Goal: Check status: Check status

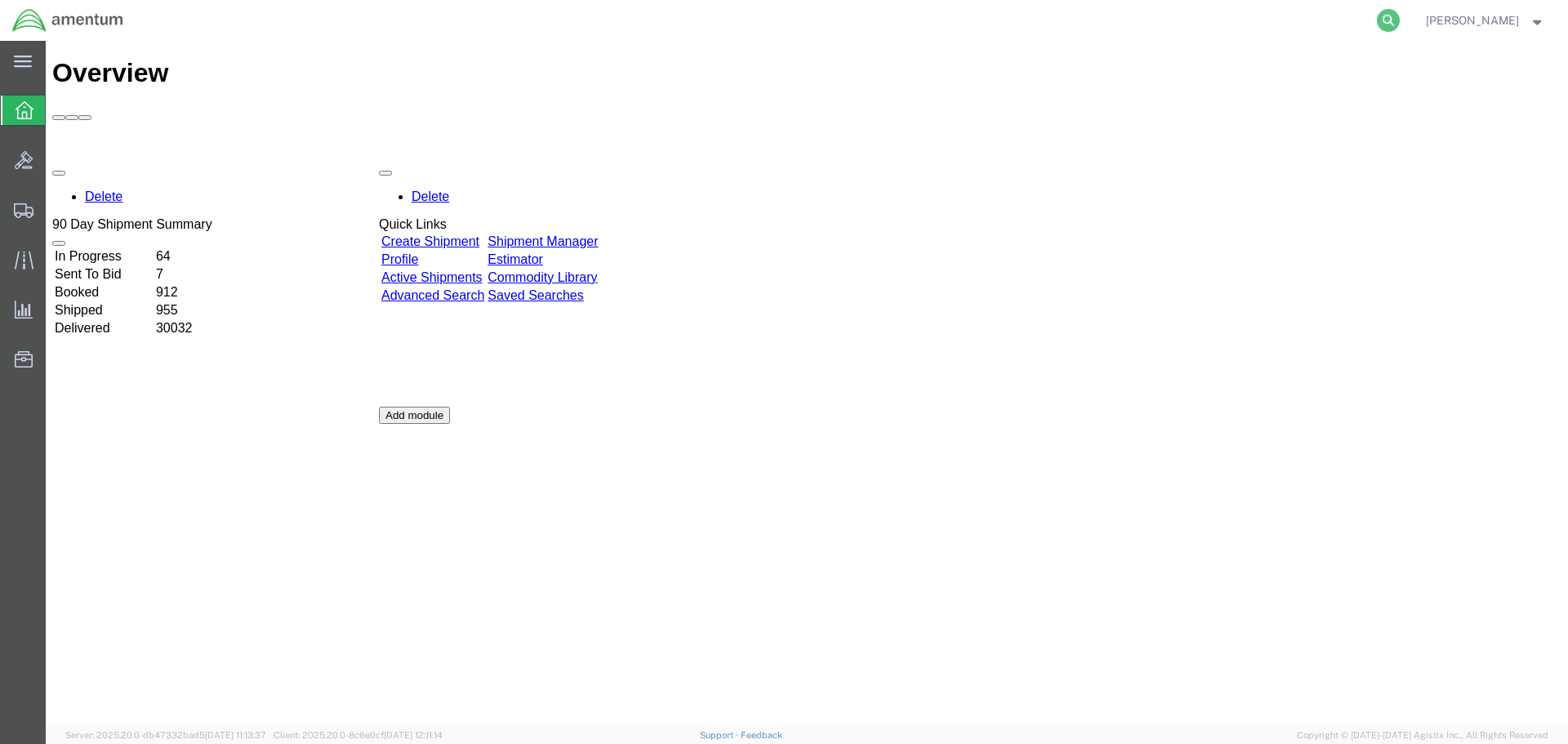
click at [1399, 21] on icon at bounding box center [1389, 20] width 23 height 23
paste input "5017371063"
type input "5017371063"
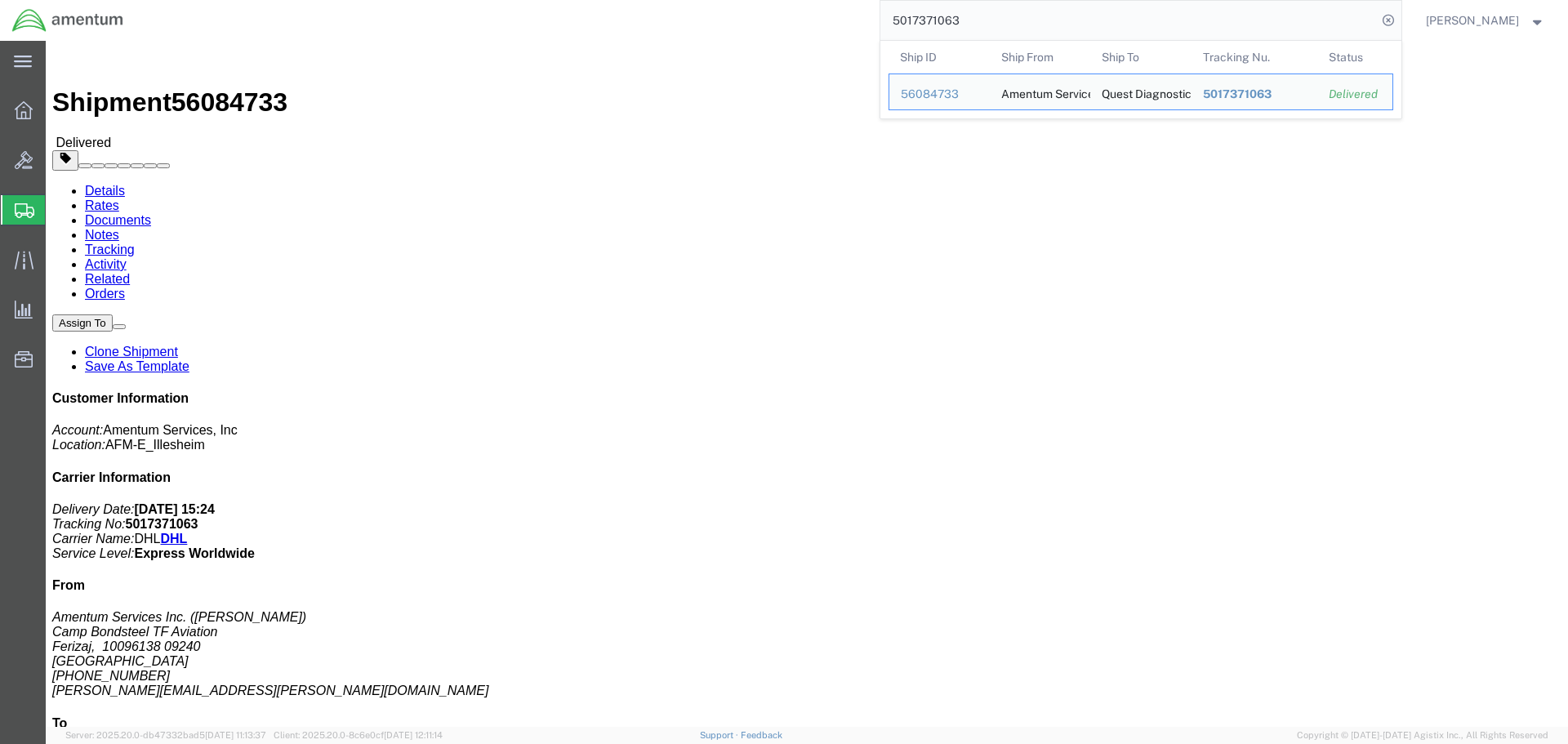
click div "Leg 1 - Small Parcel"
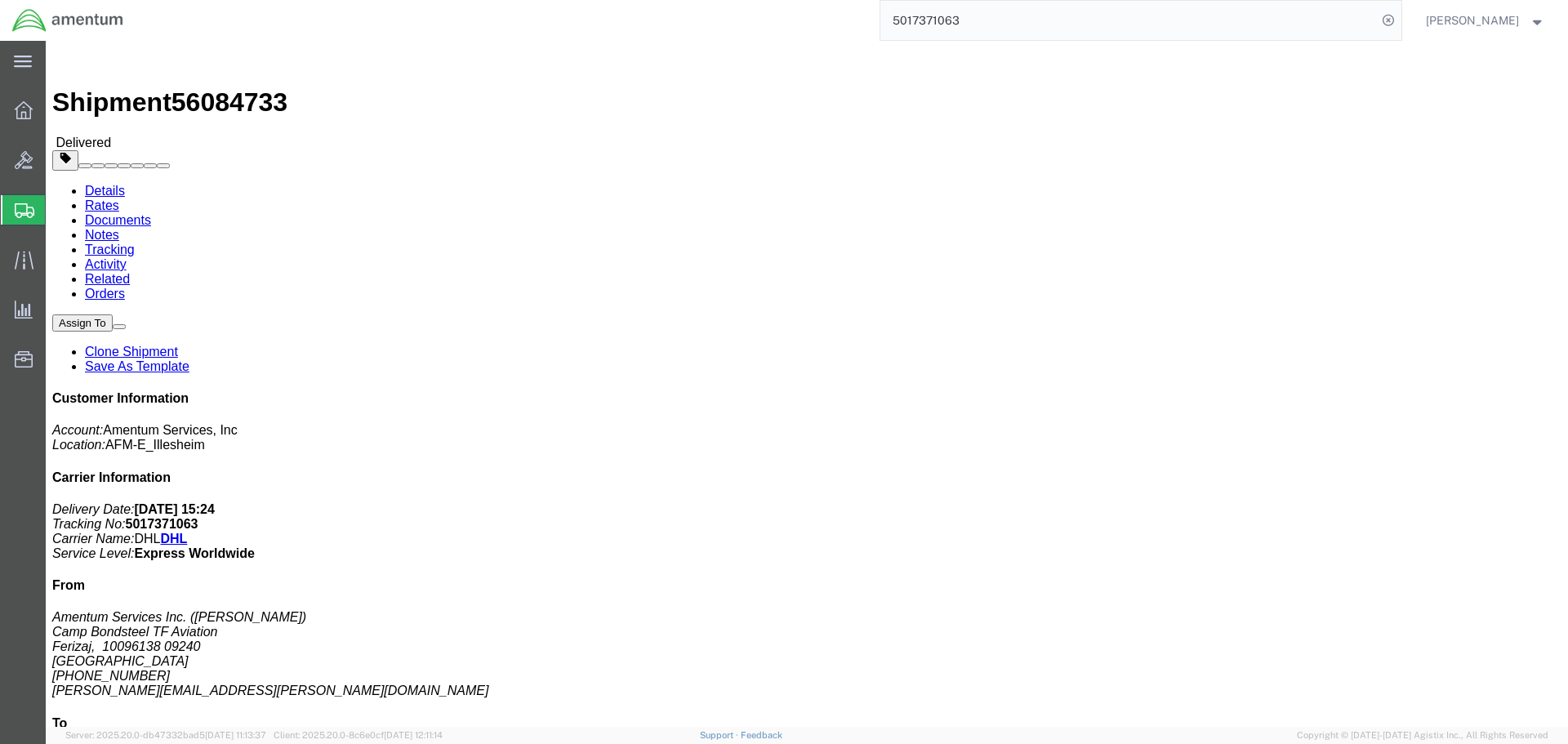
click link "Clone Shipment"
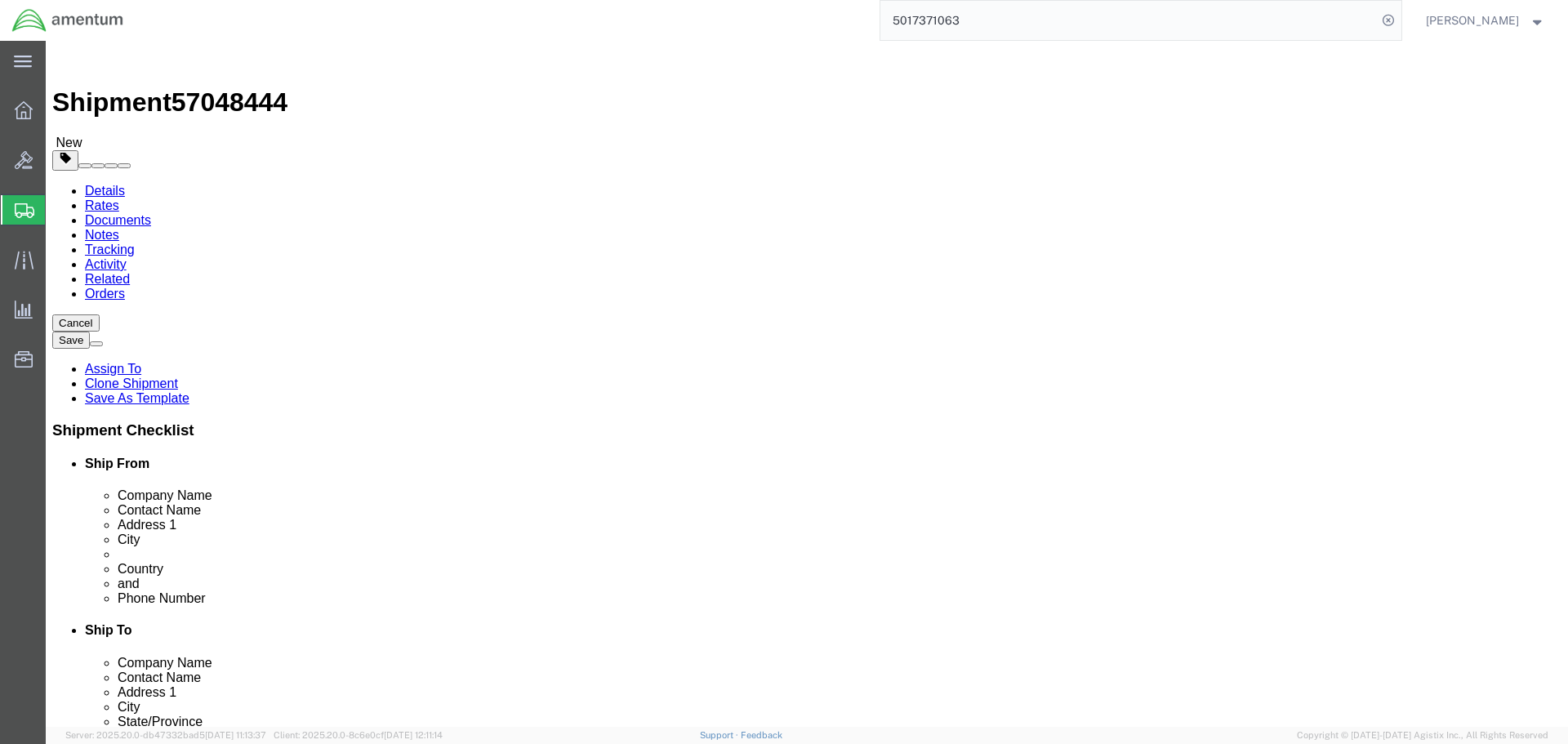
select select
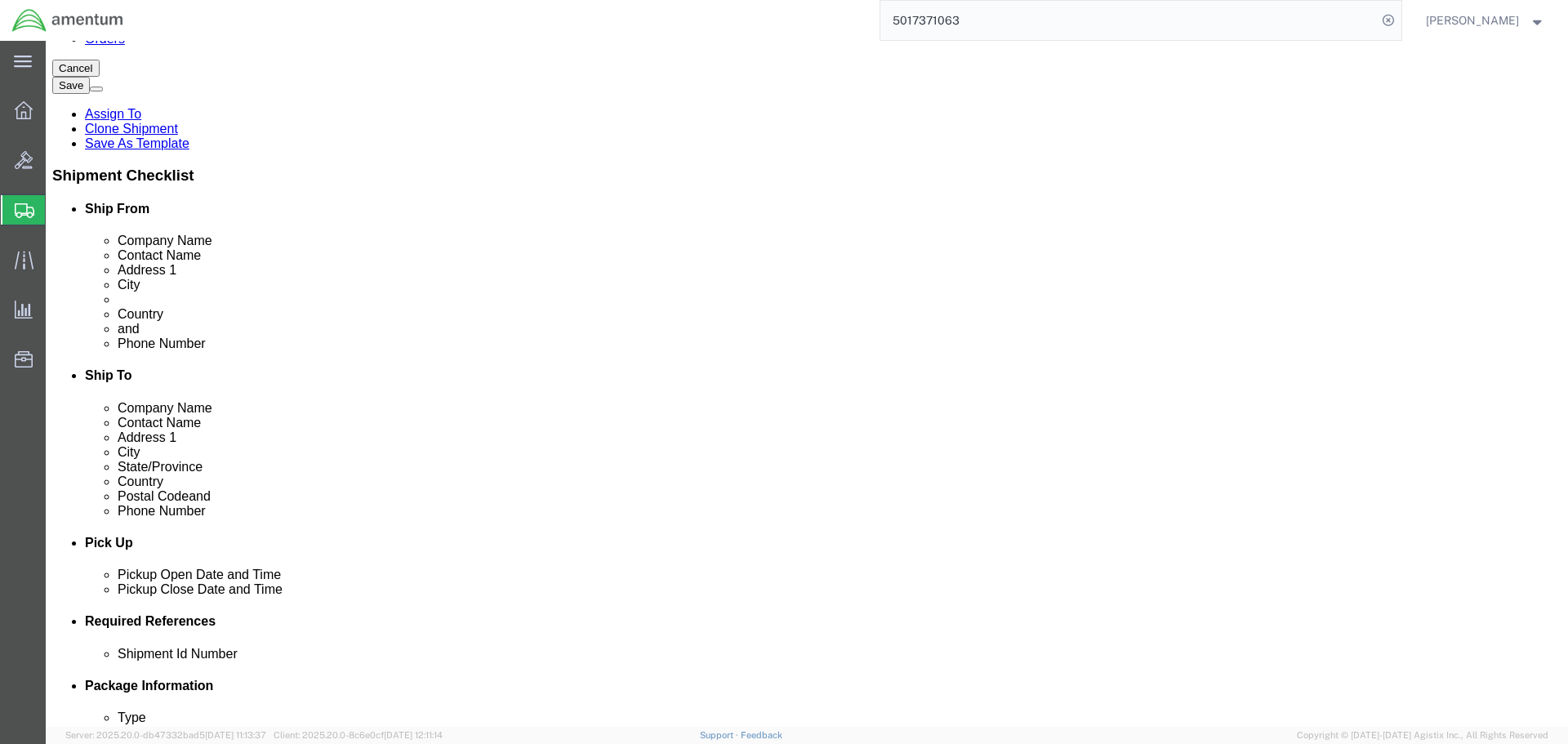
scroll to position [245, 0]
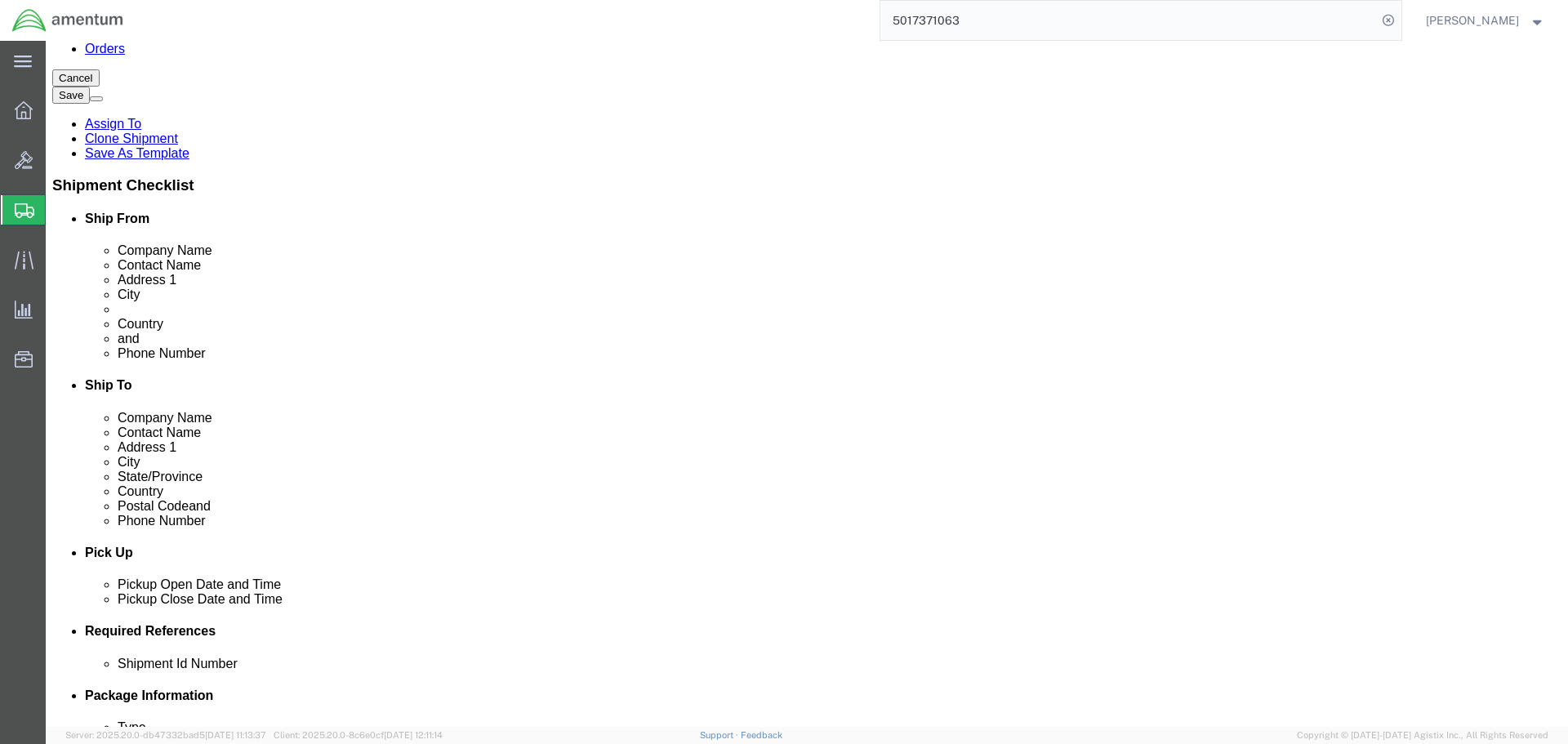
click input "checkbox"
checkbox input "false"
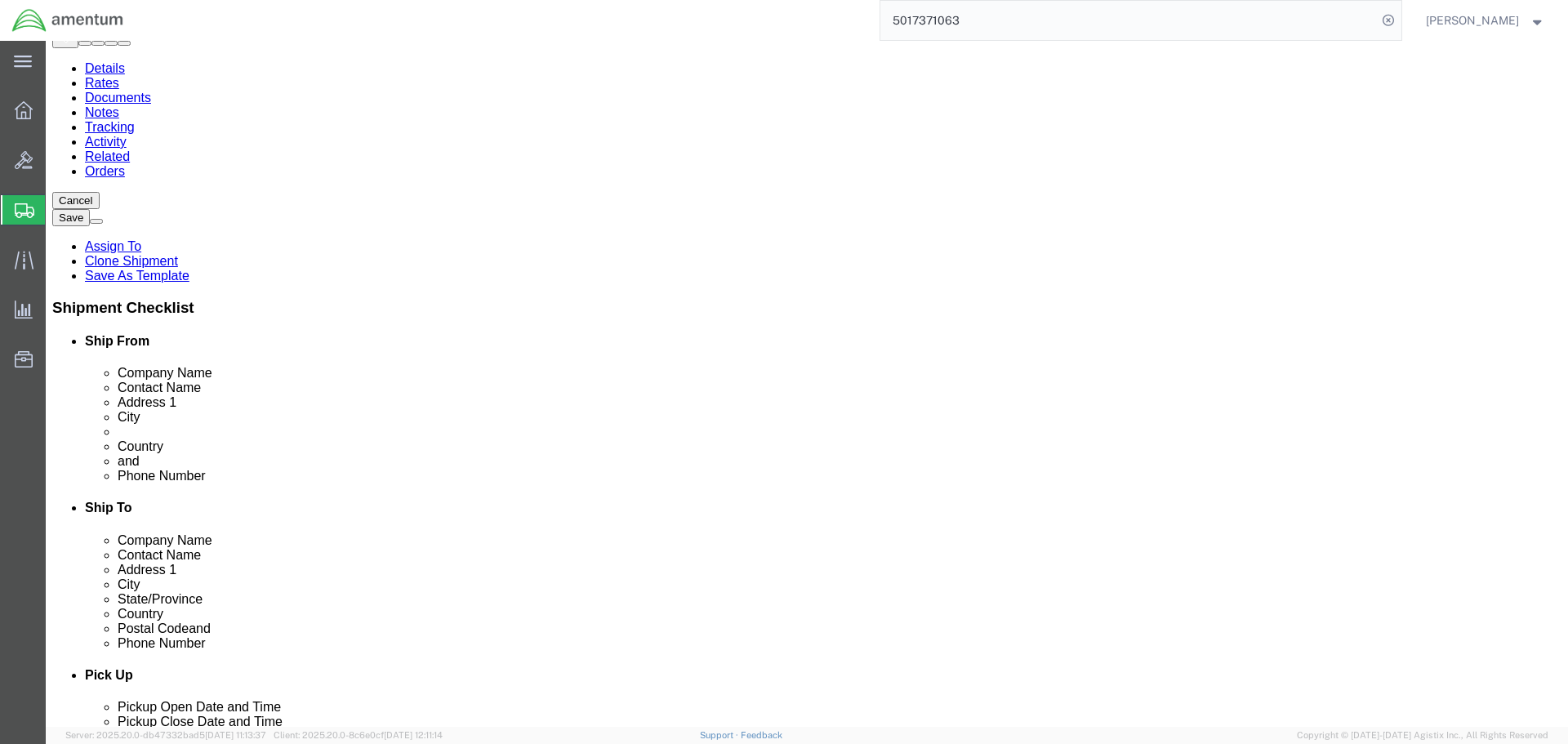
scroll to position [94, 0]
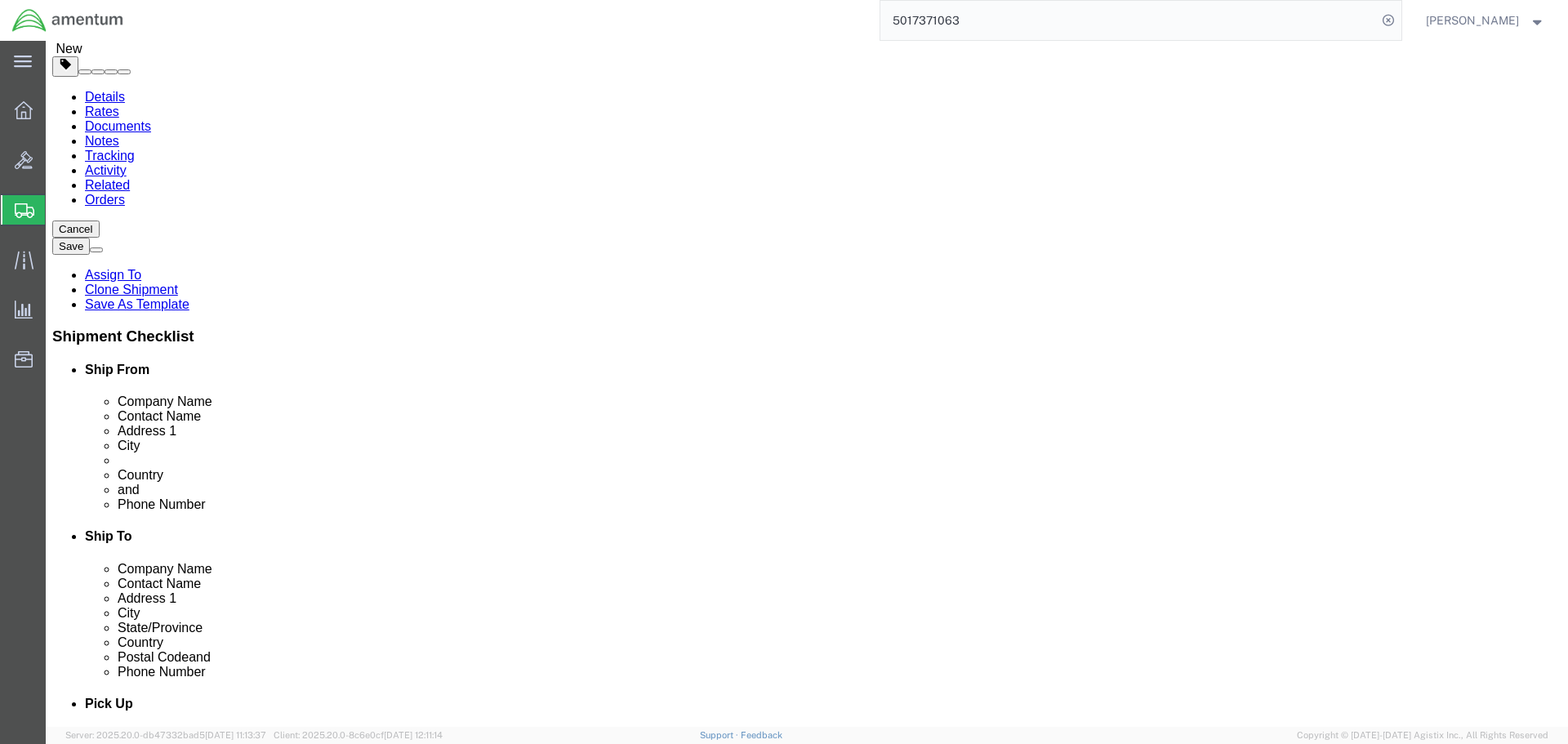
click link "ADDITIONAL INFORMATION"
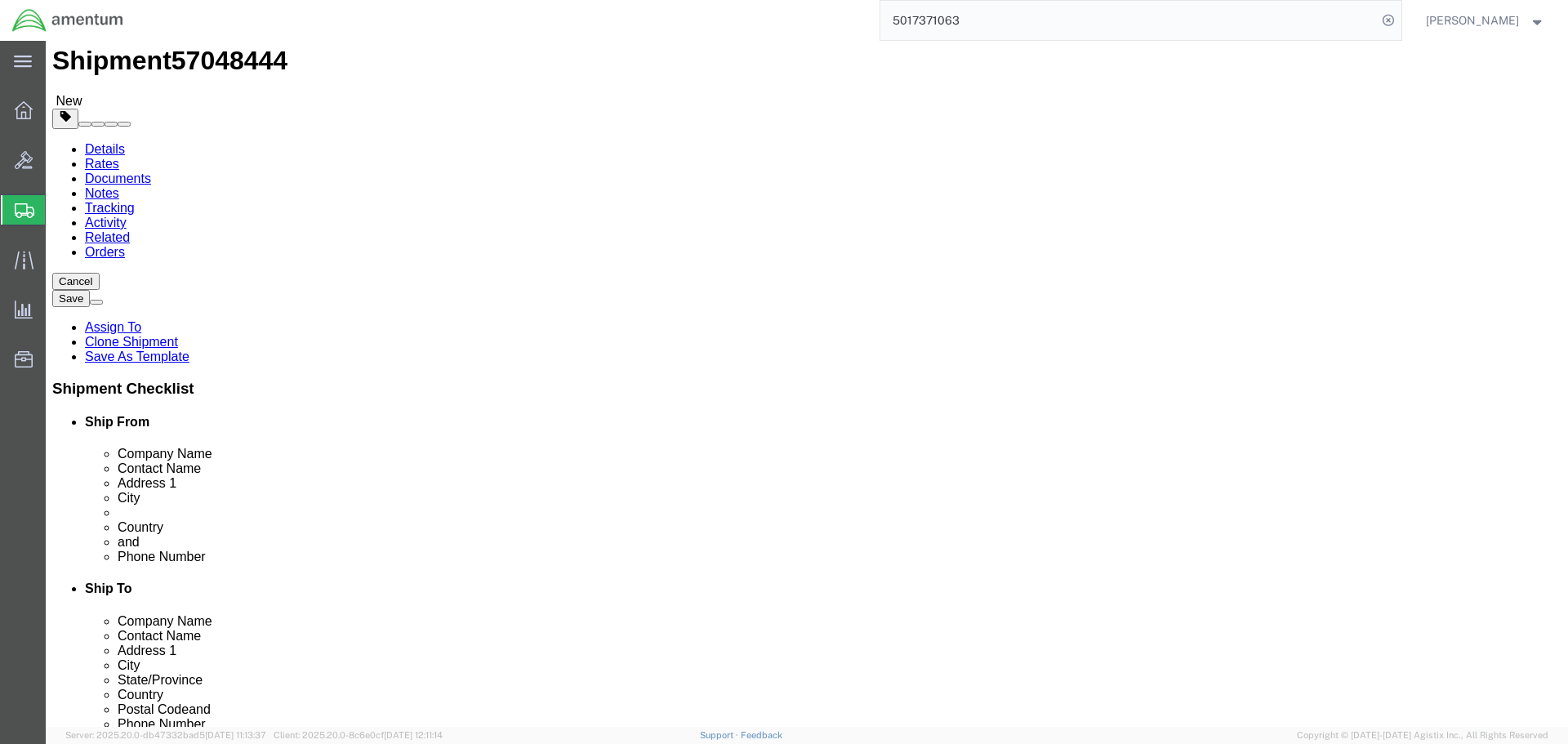
scroll to position [0, 0]
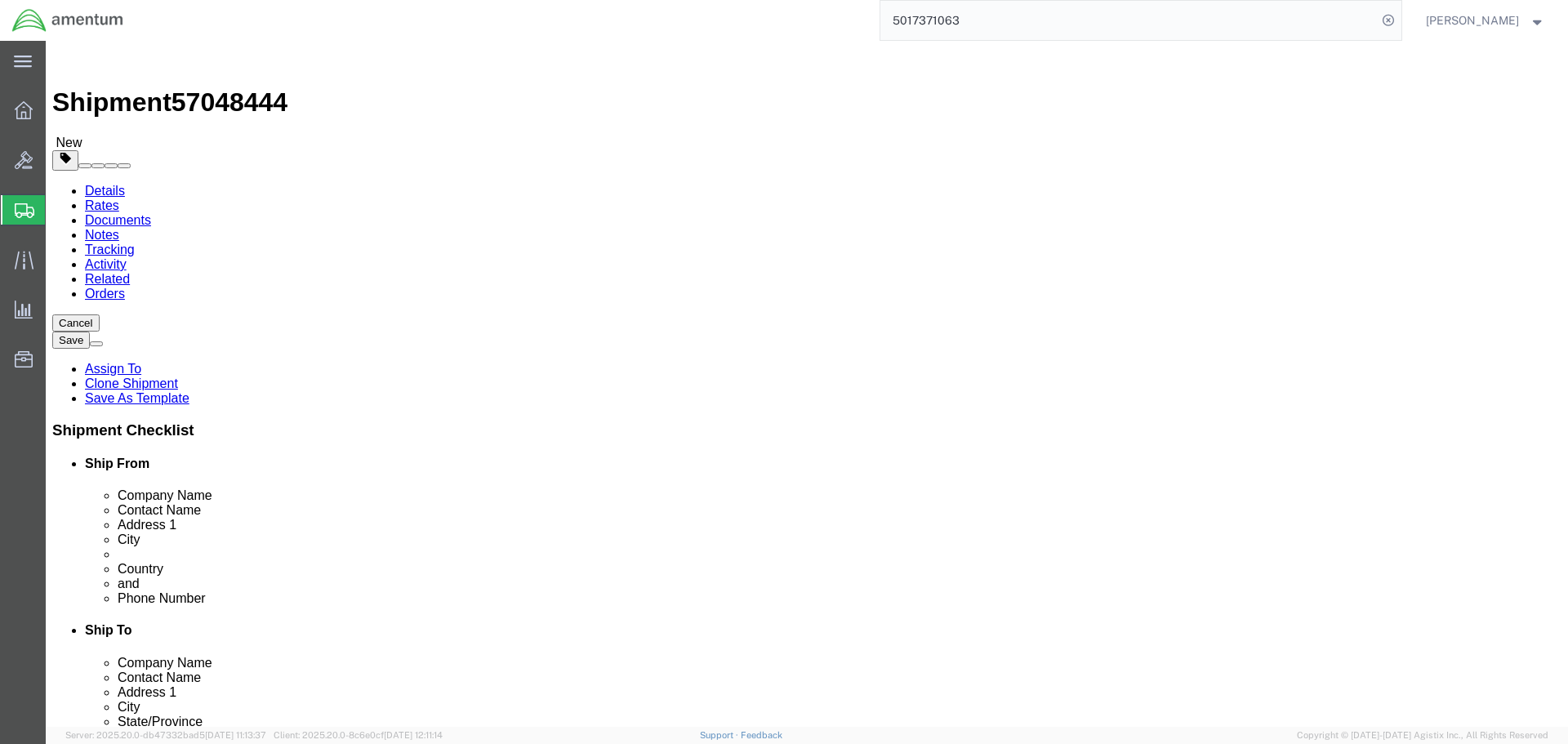
click link "Package Information"
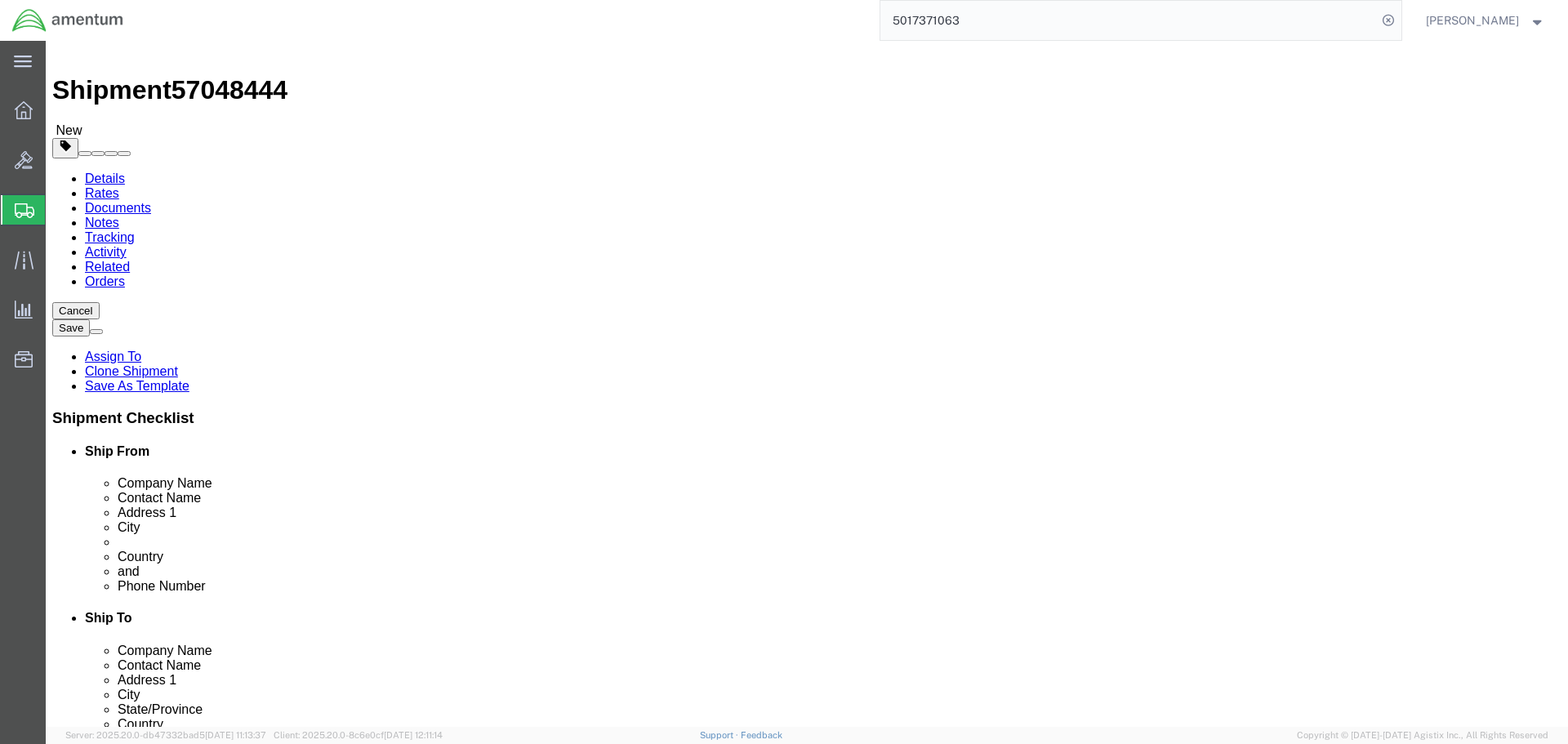
scroll to position [16, 0]
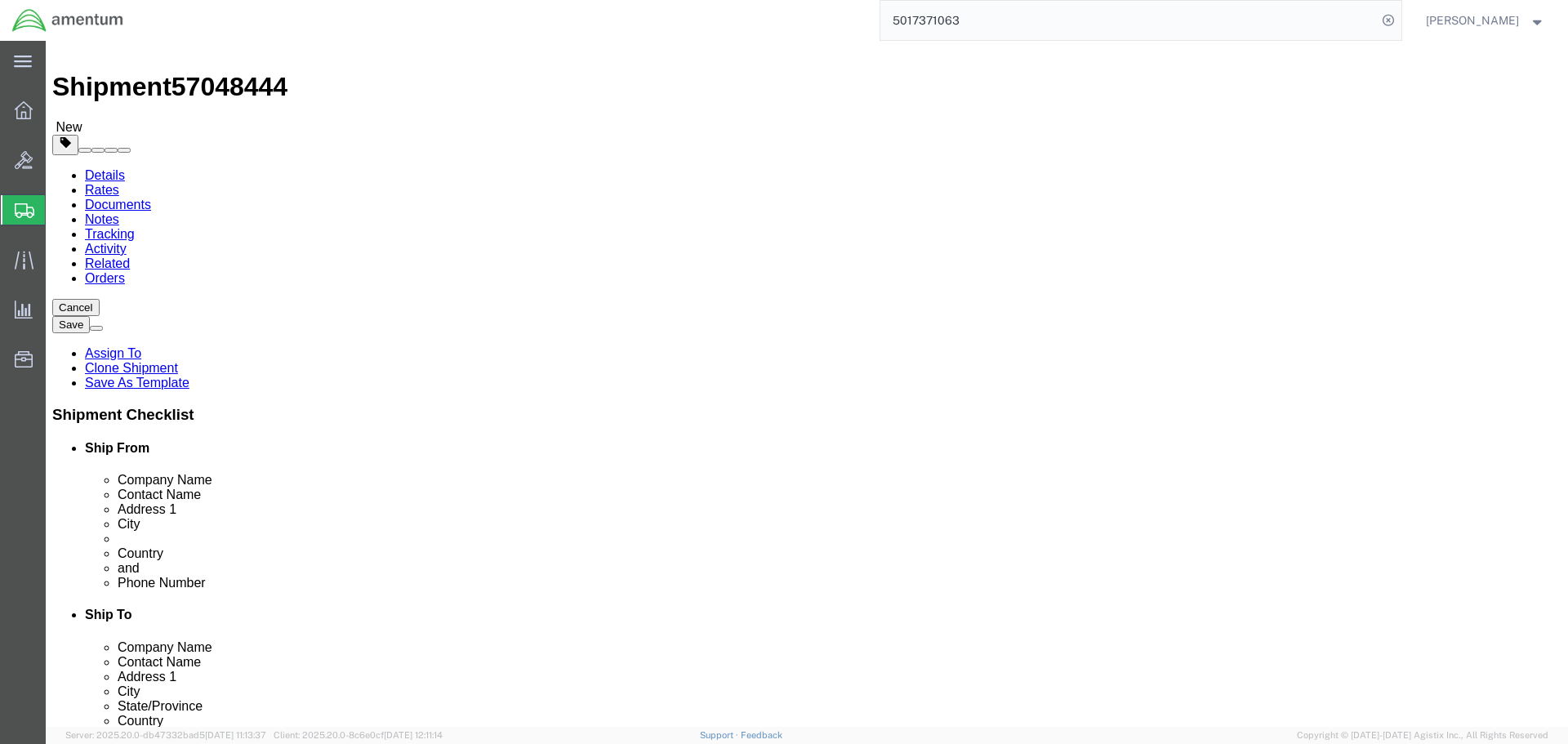
click link "Special Services"
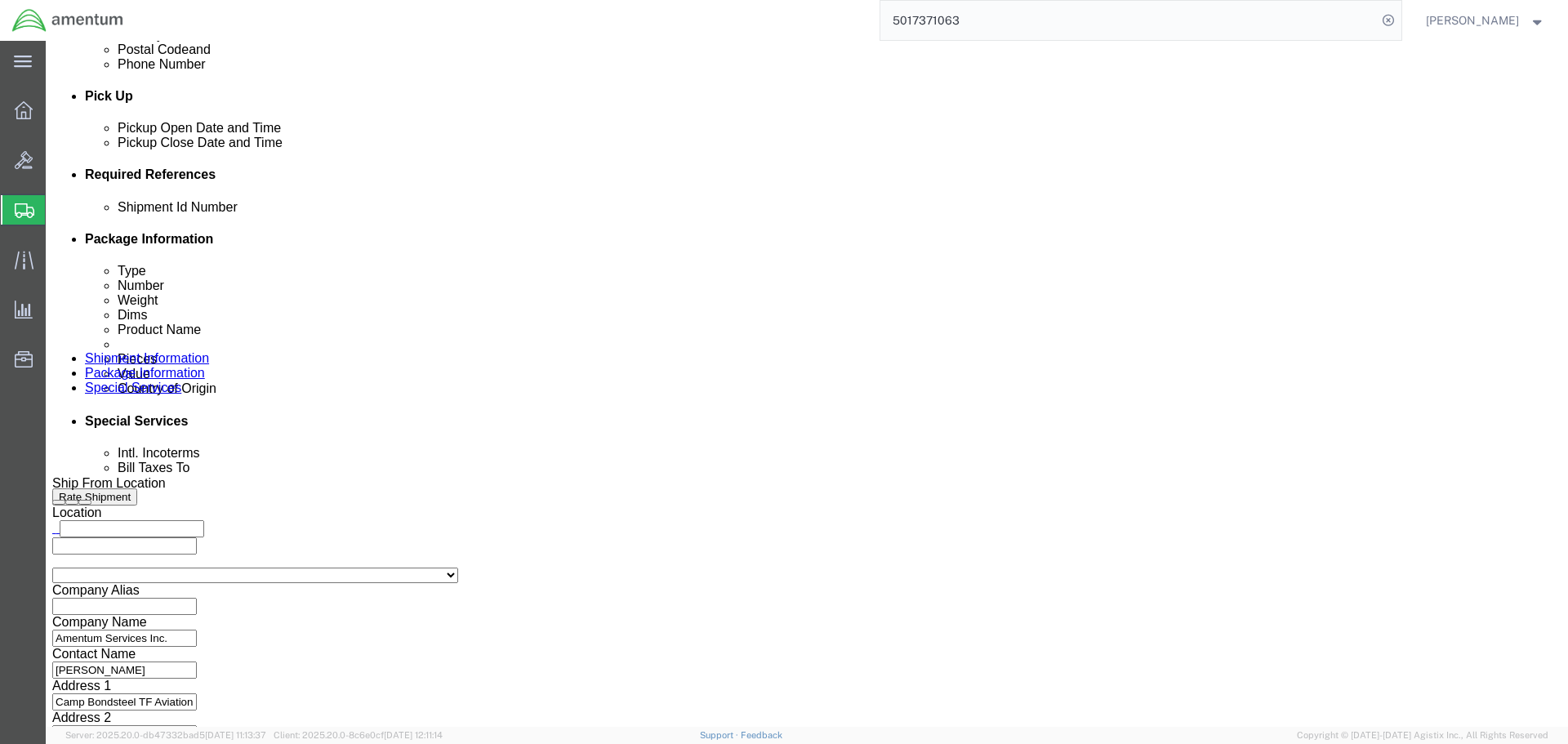
scroll to position [750, 0]
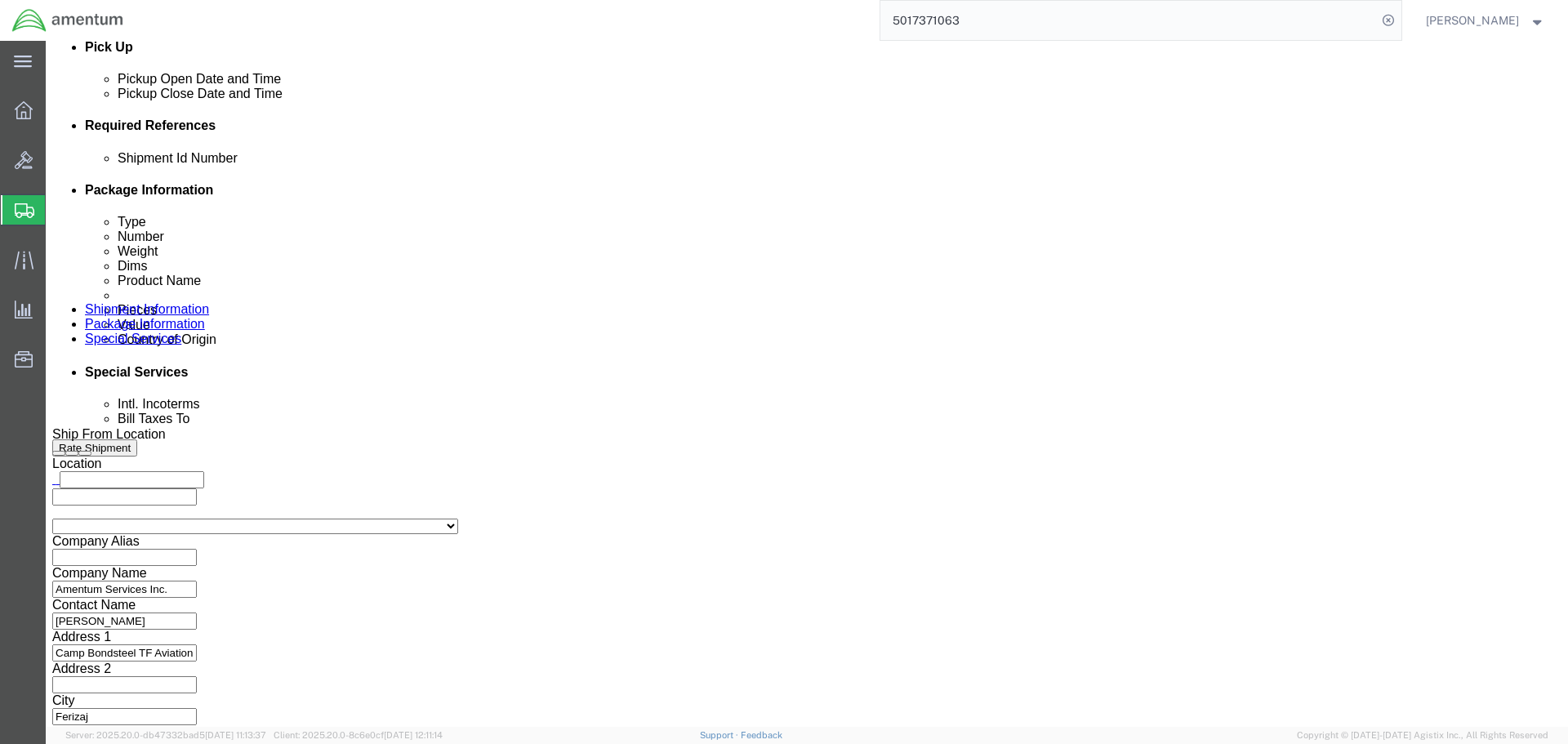
click select "Select Carriage Insurance Paid Carriage Paid To Cost and Freight Cost Insurance…"
select select "DDP"
click select "Select Carriage Insurance Paid Carriage Paid To Cost and Freight Cost Insurance…"
select select "SHIP"
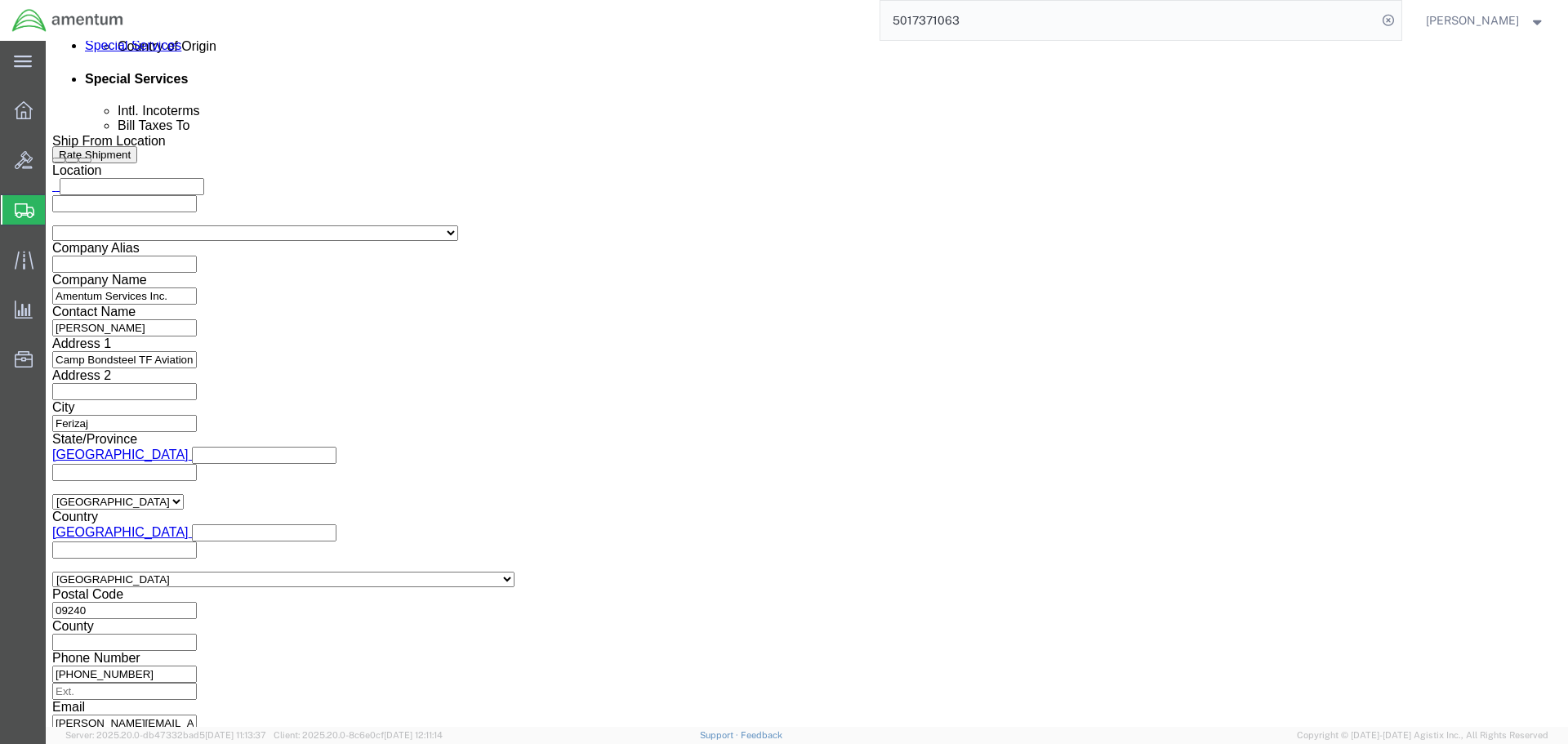
scroll to position [1024, 0]
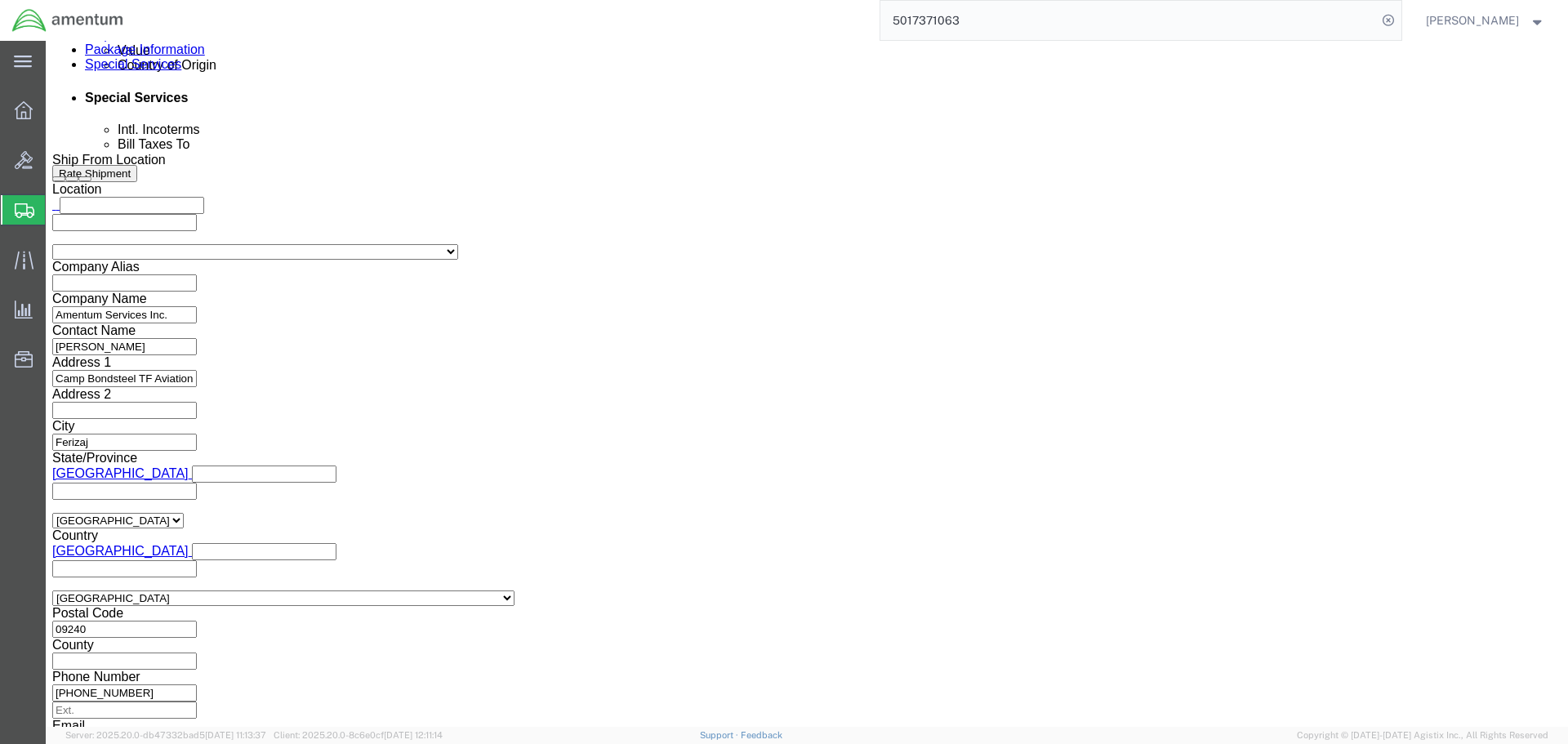
click input "BOL"
checkbox input "false"
click label "Packing List"
click input "Packing List"
checkbox input "false"
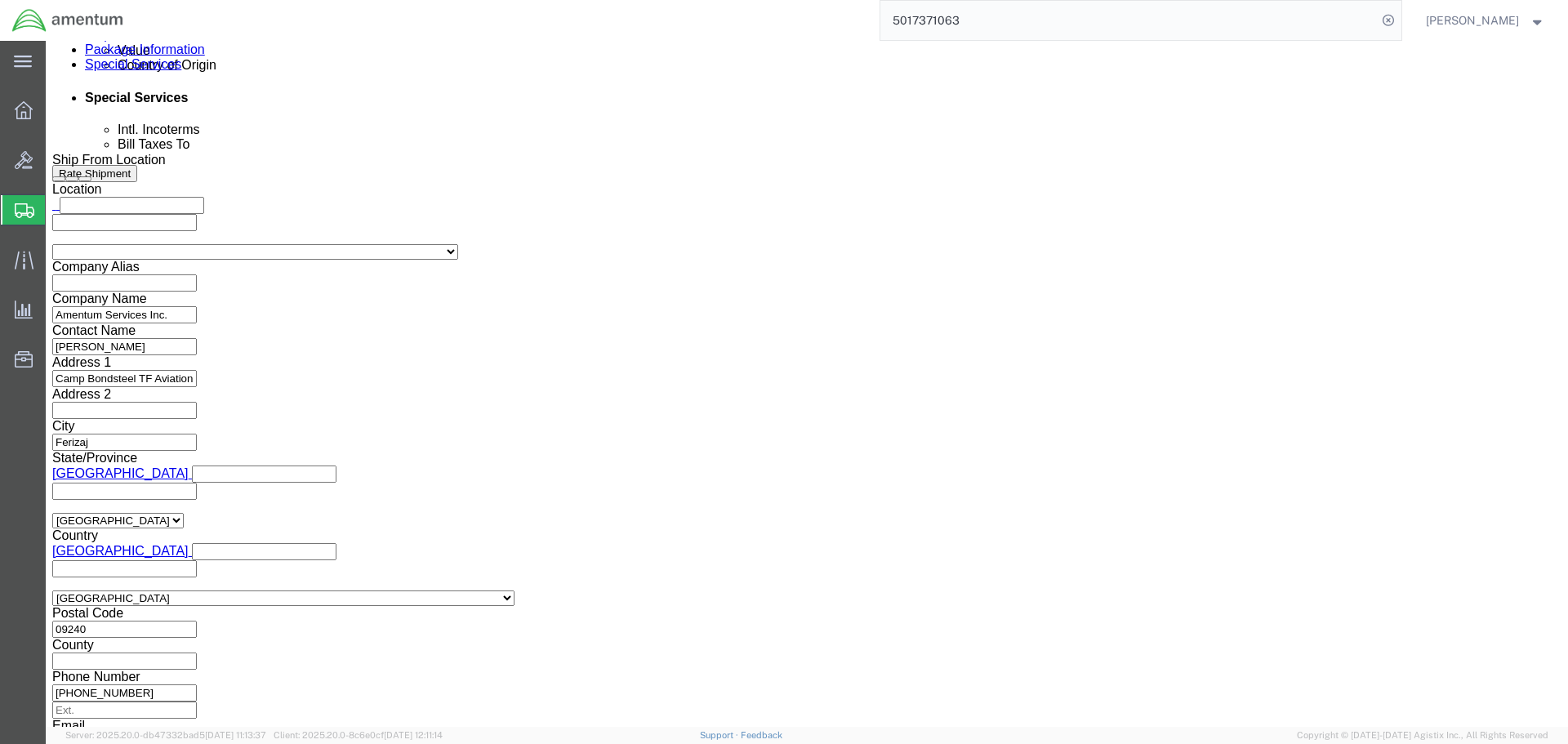
click label "Shipping Label"
click input "Shipping Label"
checkbox input "false"
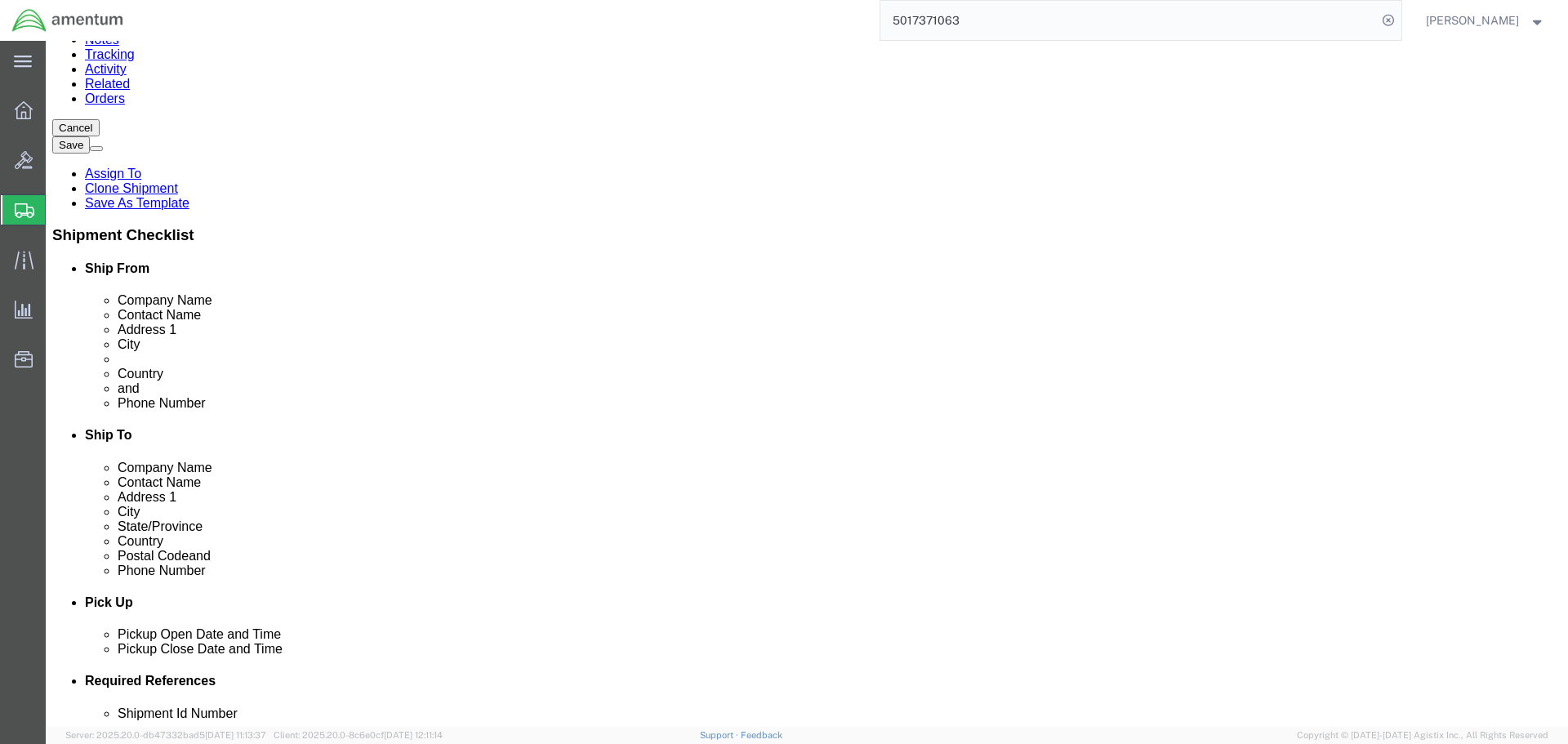
scroll to position [0, 0]
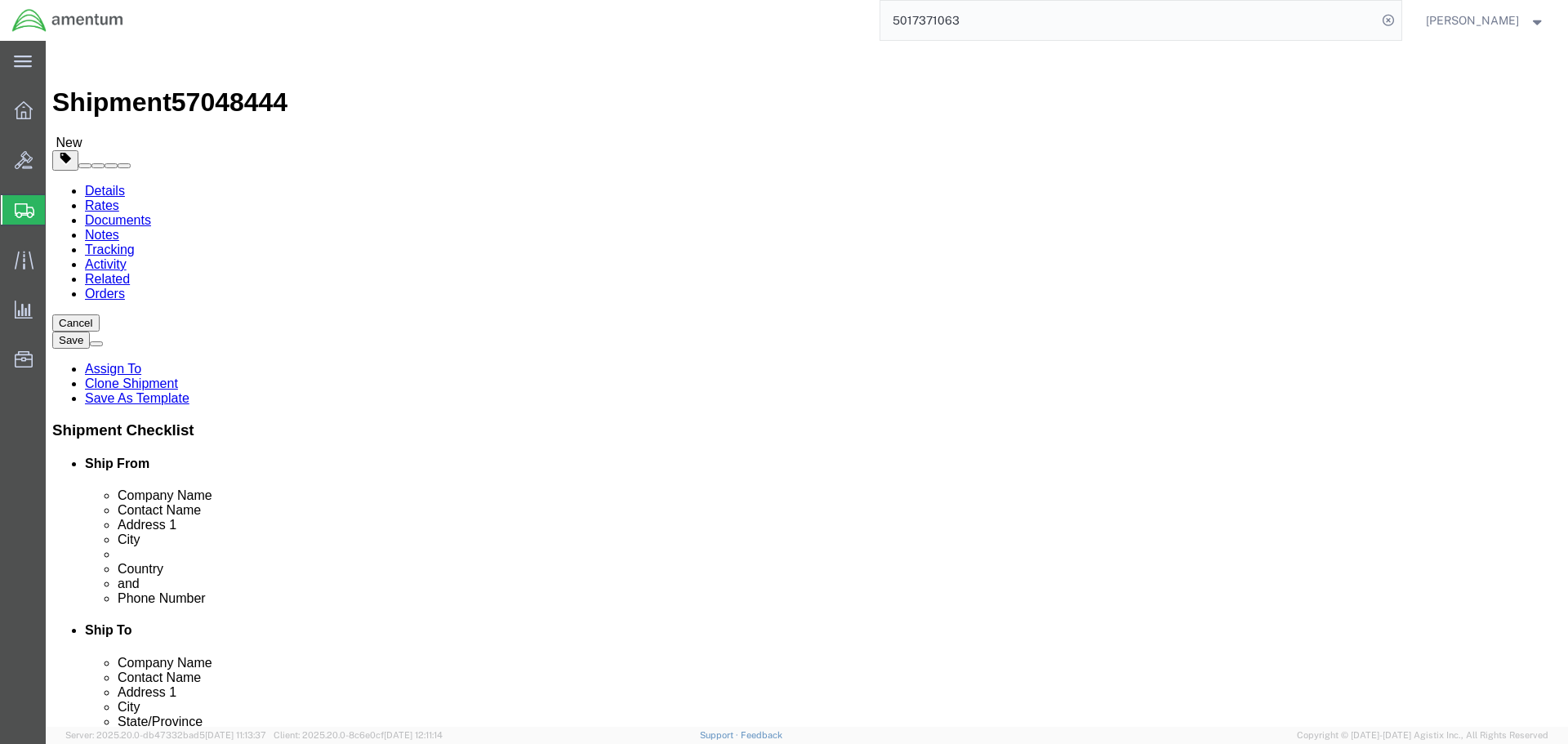
click button "Rate Shipment"
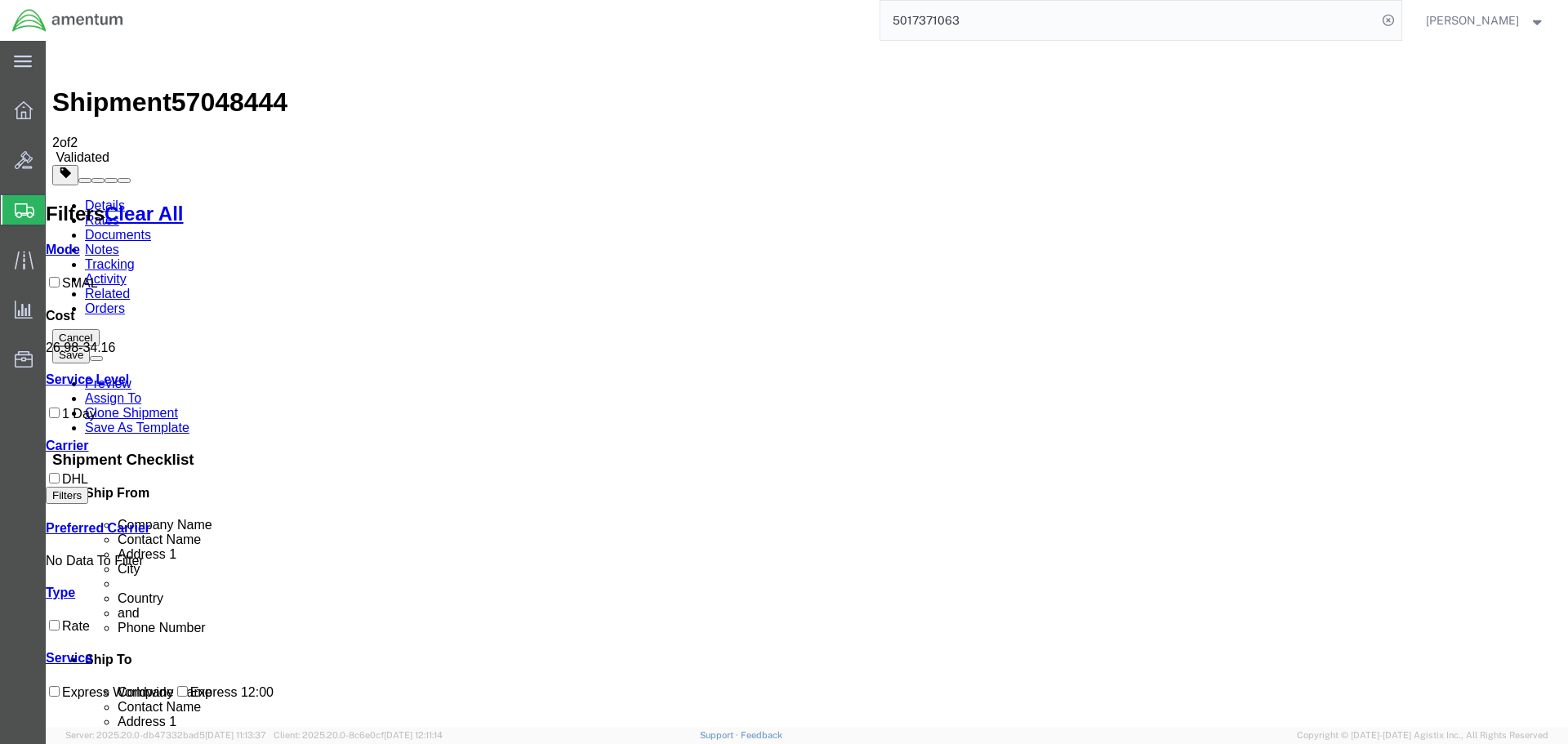
click at [71, 63] on img at bounding box center [62, 57] width 19 height 19
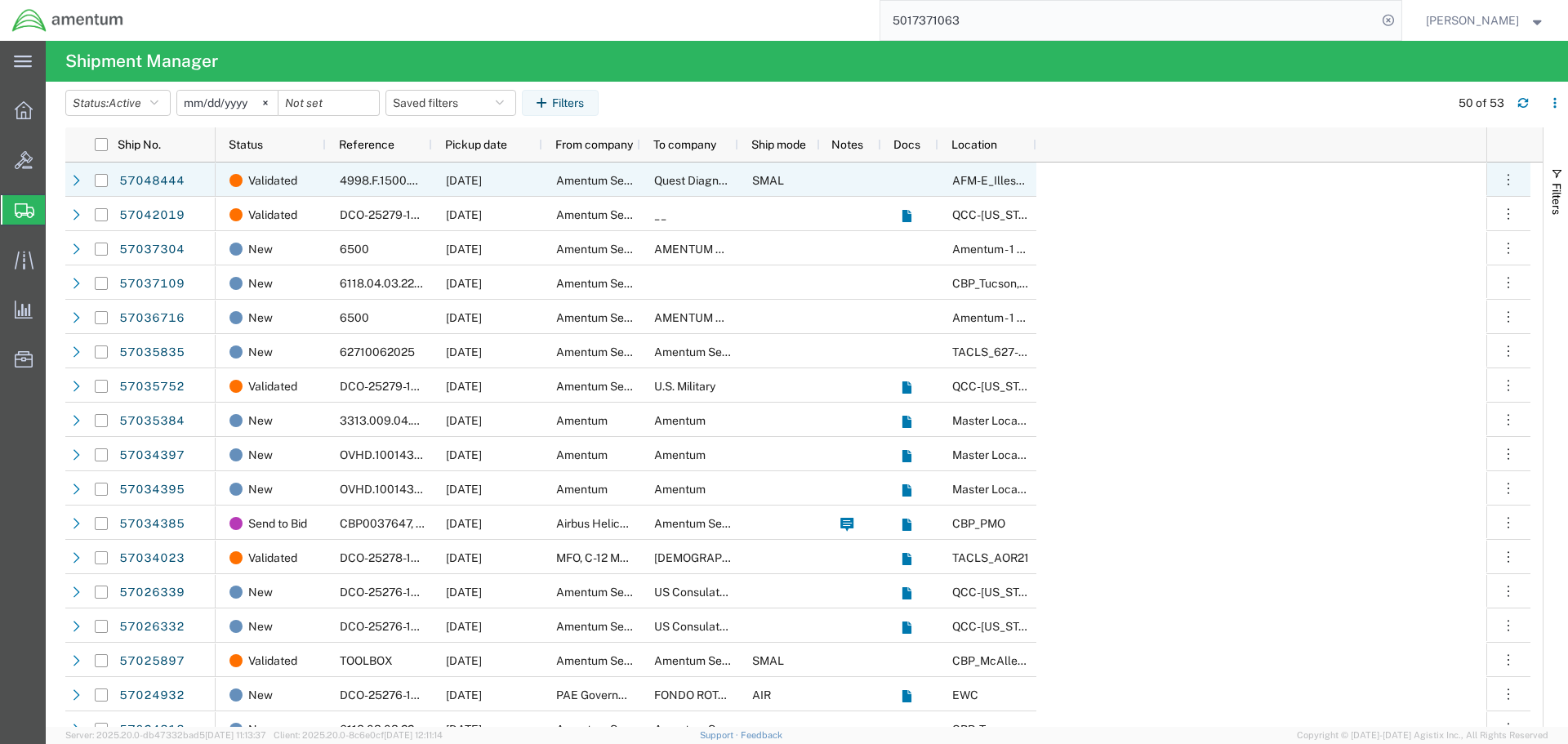
click at [630, 187] on div "Amentum Services Inc." at bounding box center [590, 179] width 98 height 34
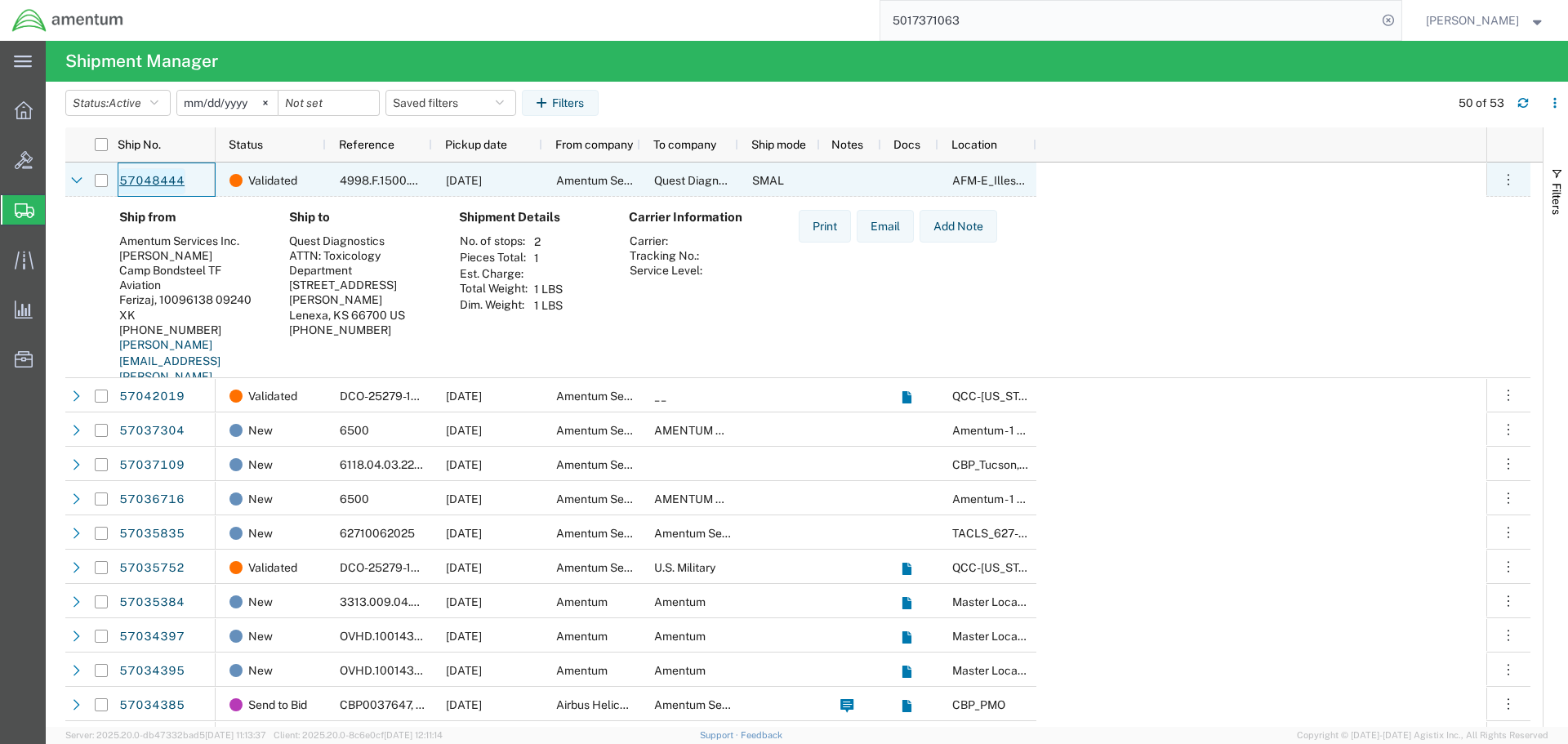
click at [152, 179] on link "57048444" at bounding box center [151, 181] width 67 height 26
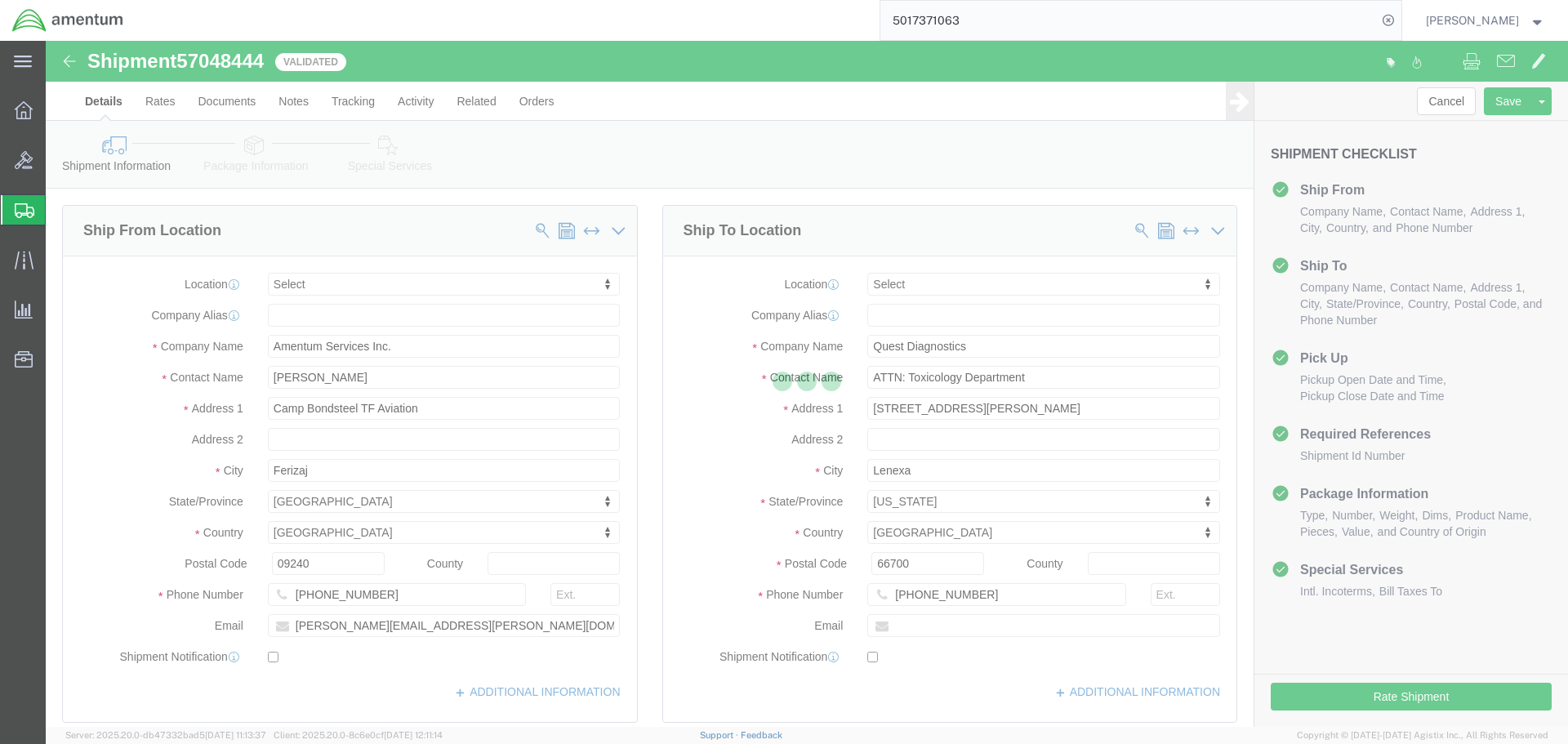
select select
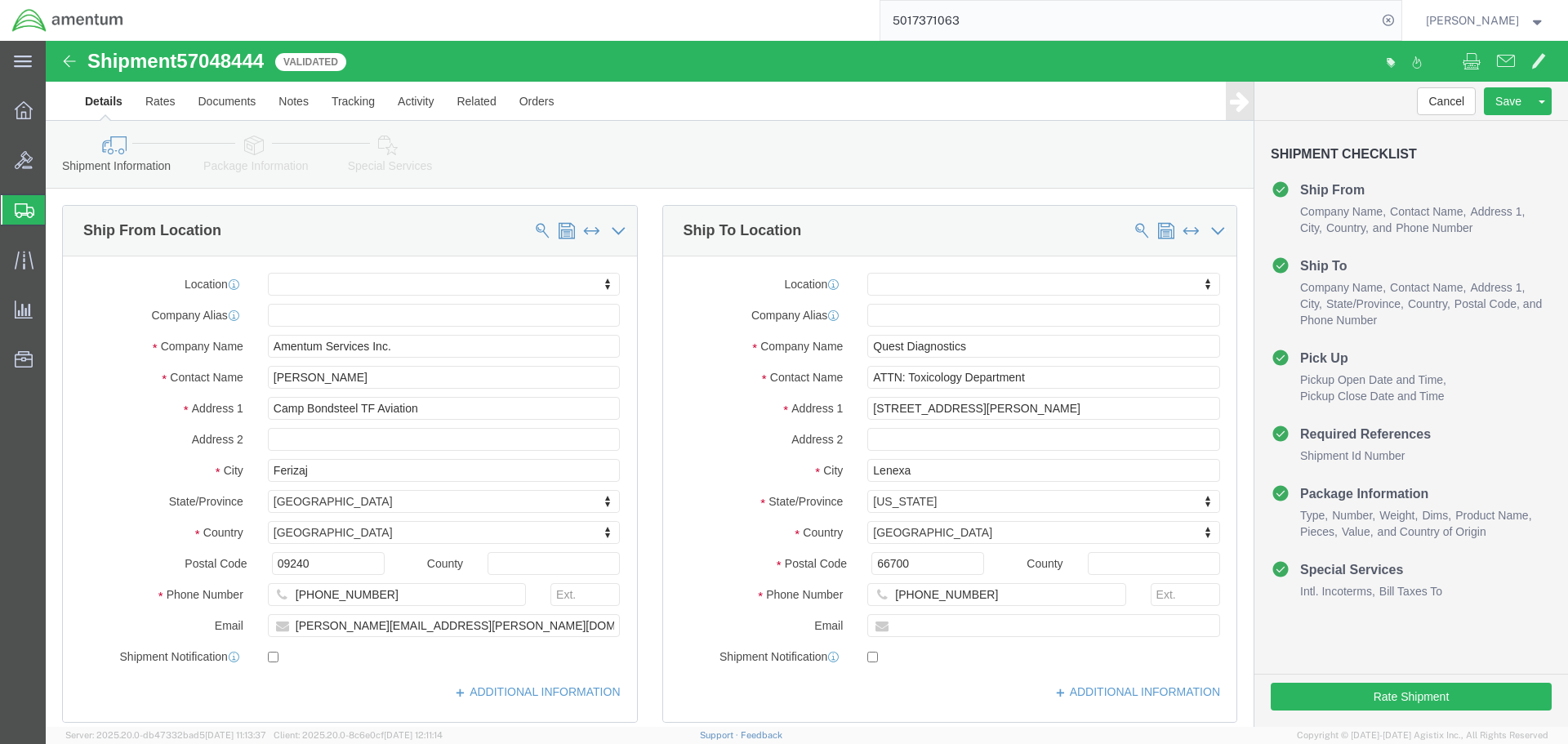
click link "Package Information"
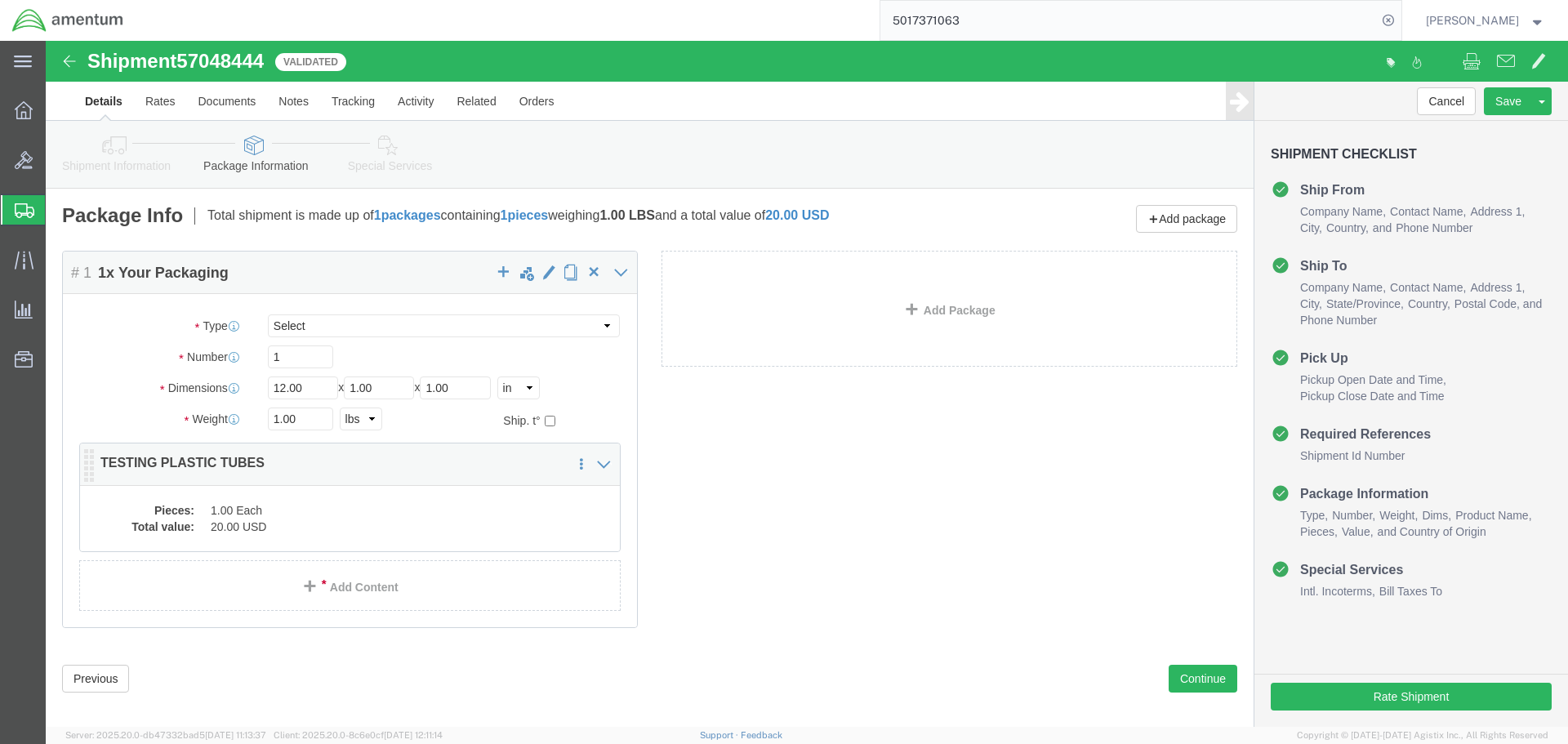
click p "TESTING PLASTIC TUBES"
click dl "Pieces: 1.00 Each Total value: 20.00 USD"
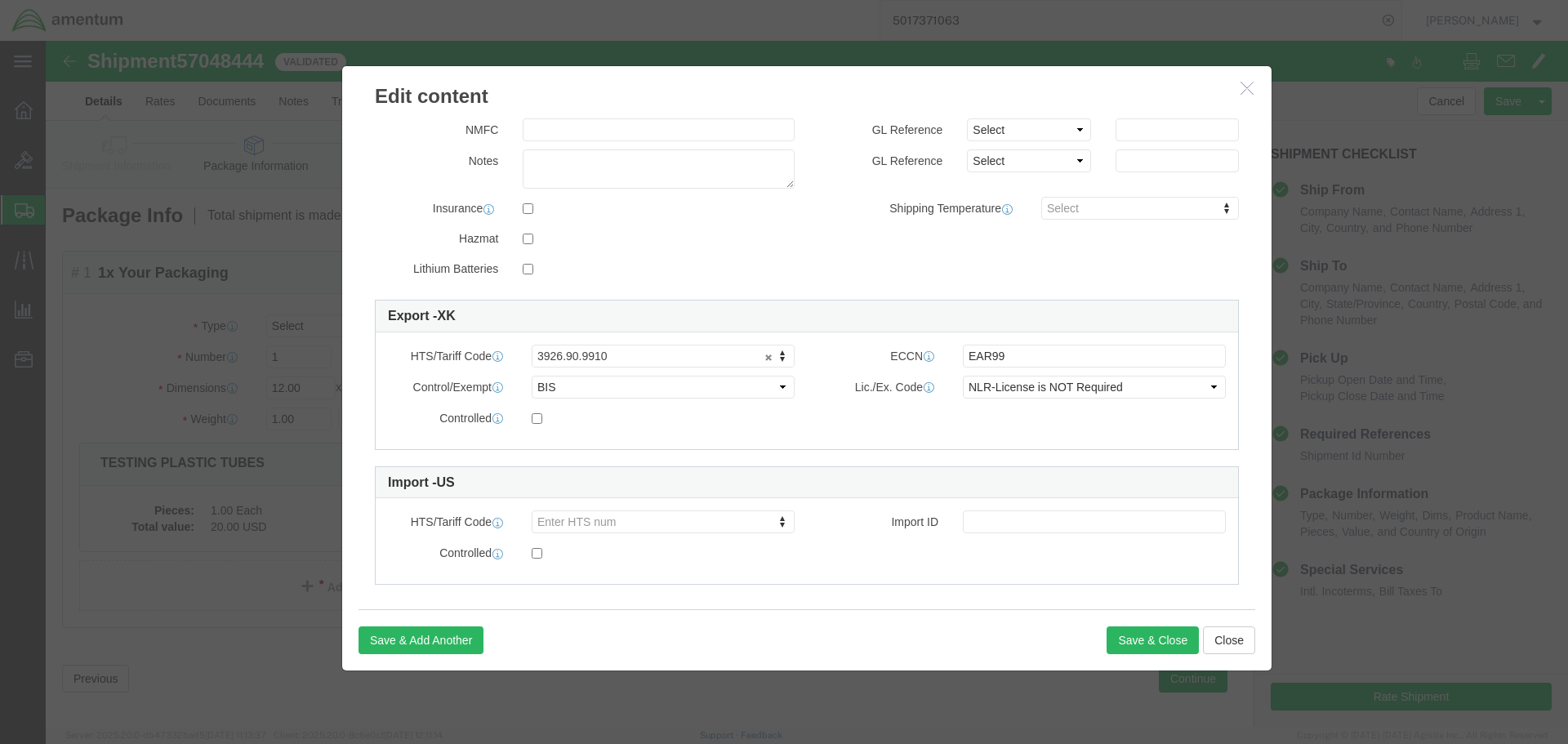
scroll to position [282, 0]
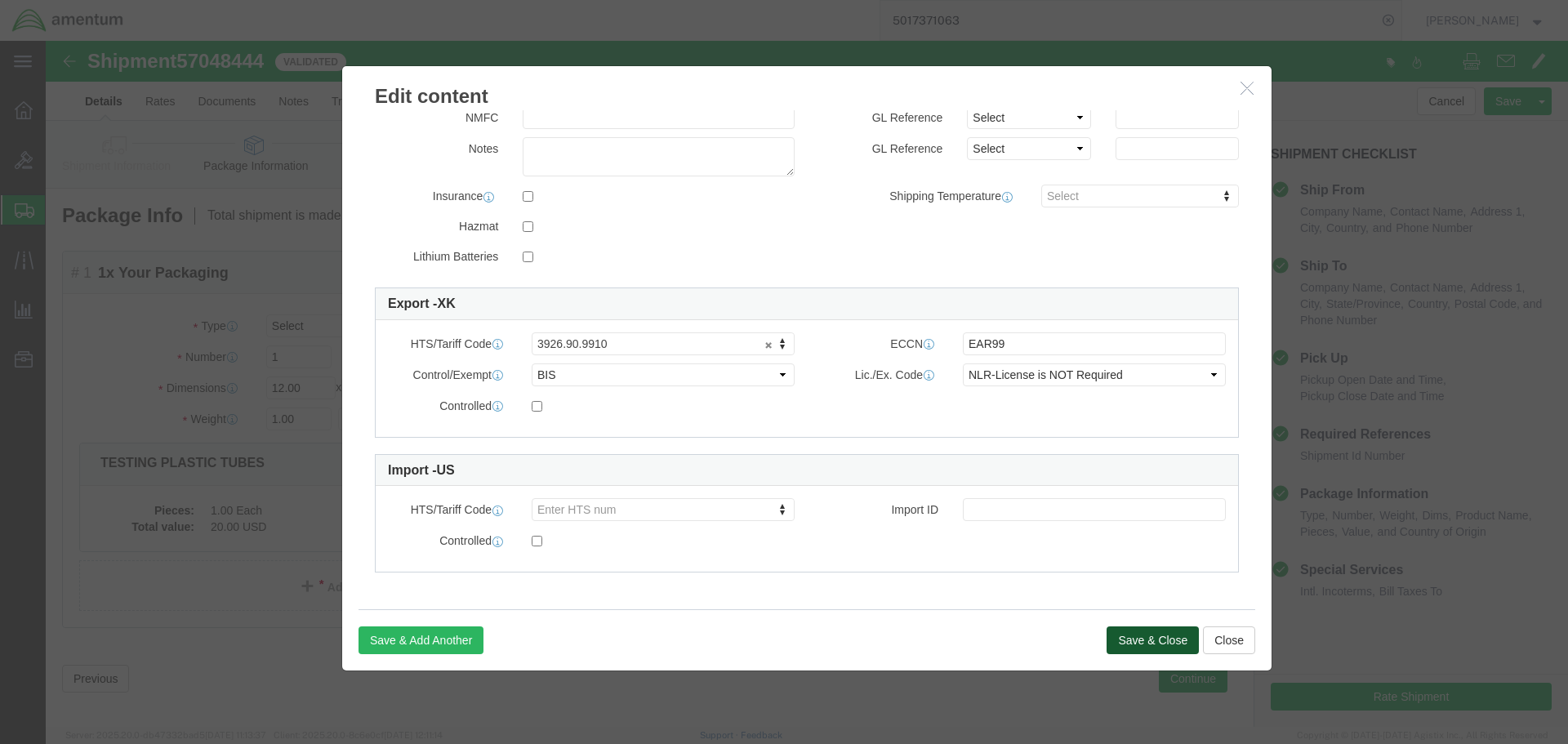
click button "Save & Close"
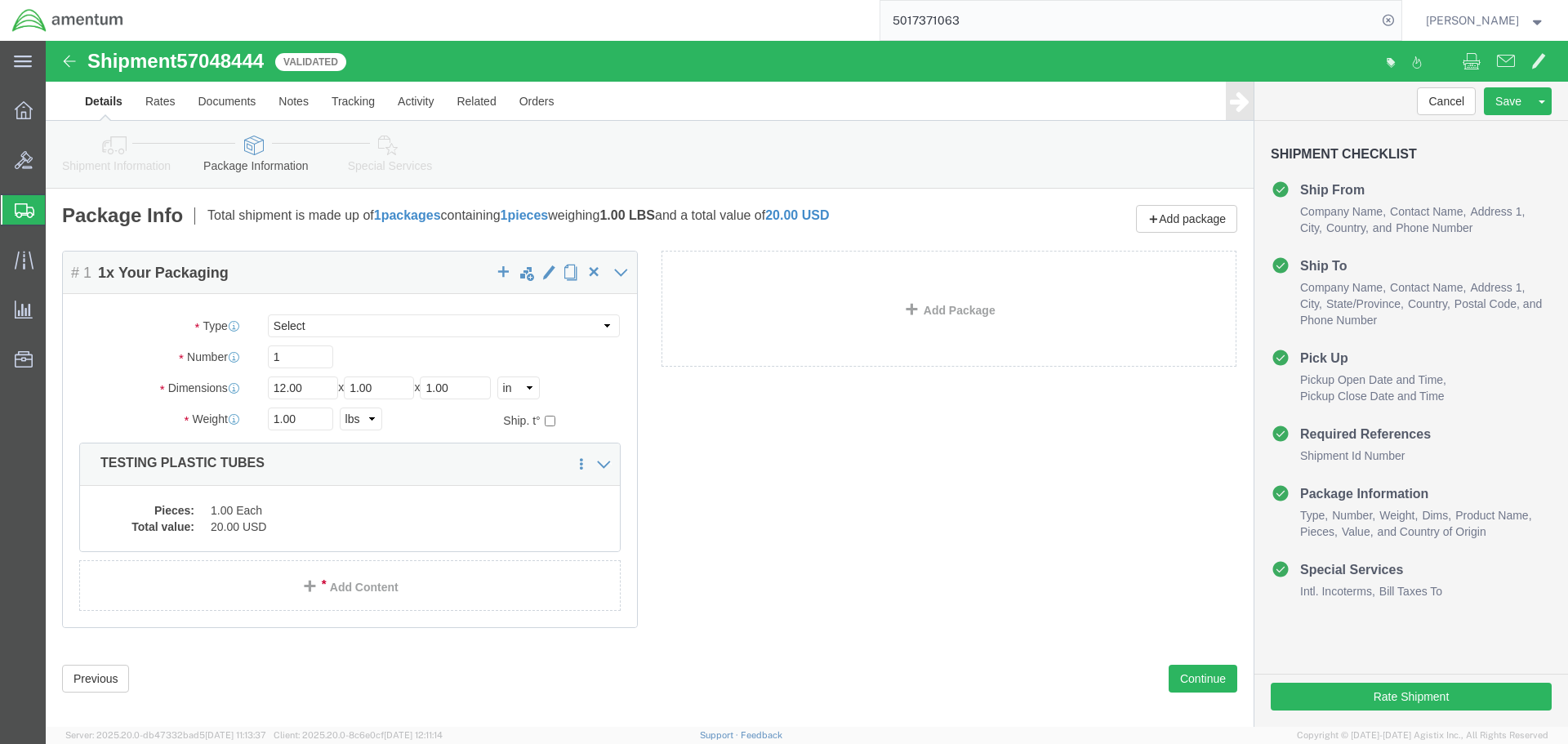
click div "Shipment Information Package Information Special Services"
click icon
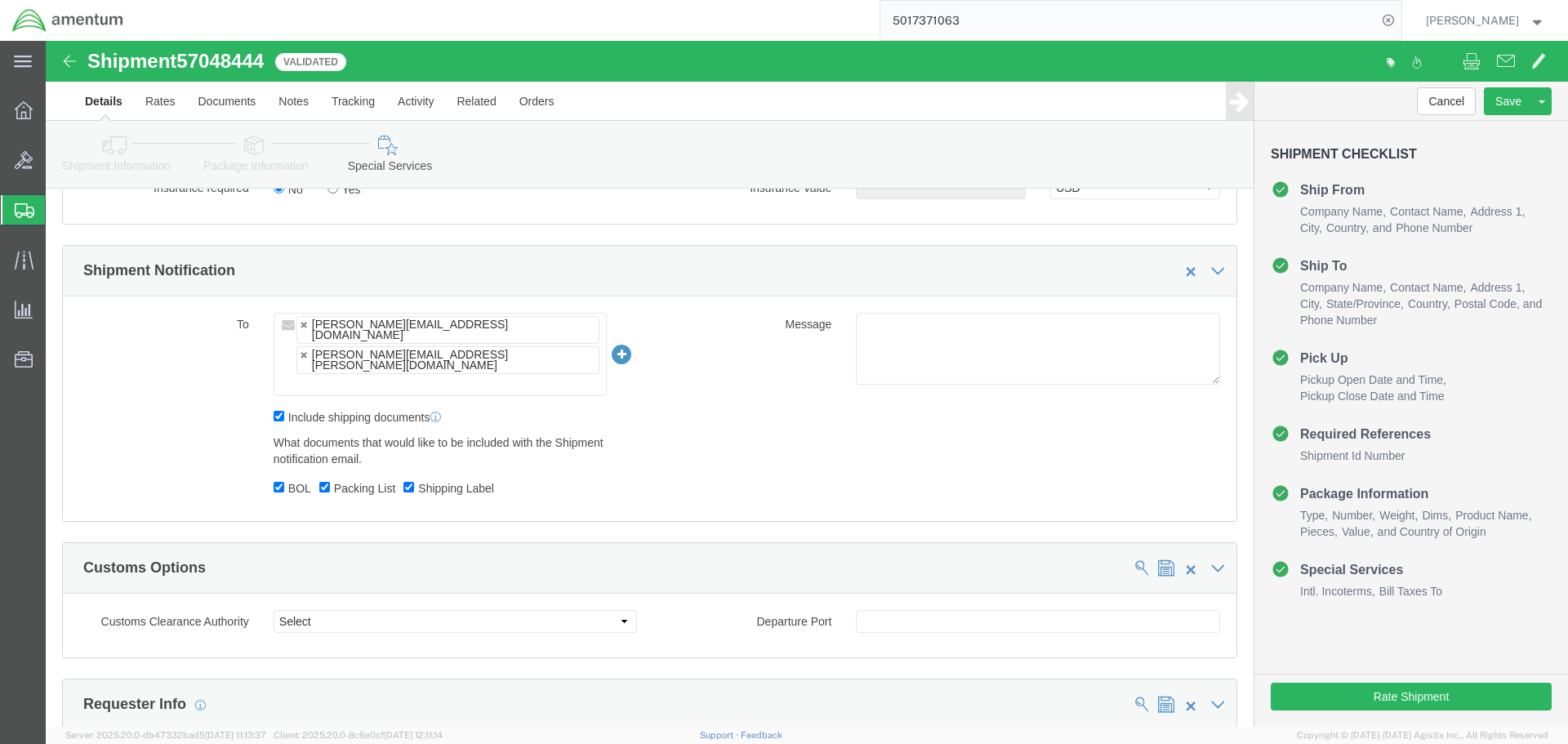
scroll to position [1224, 0]
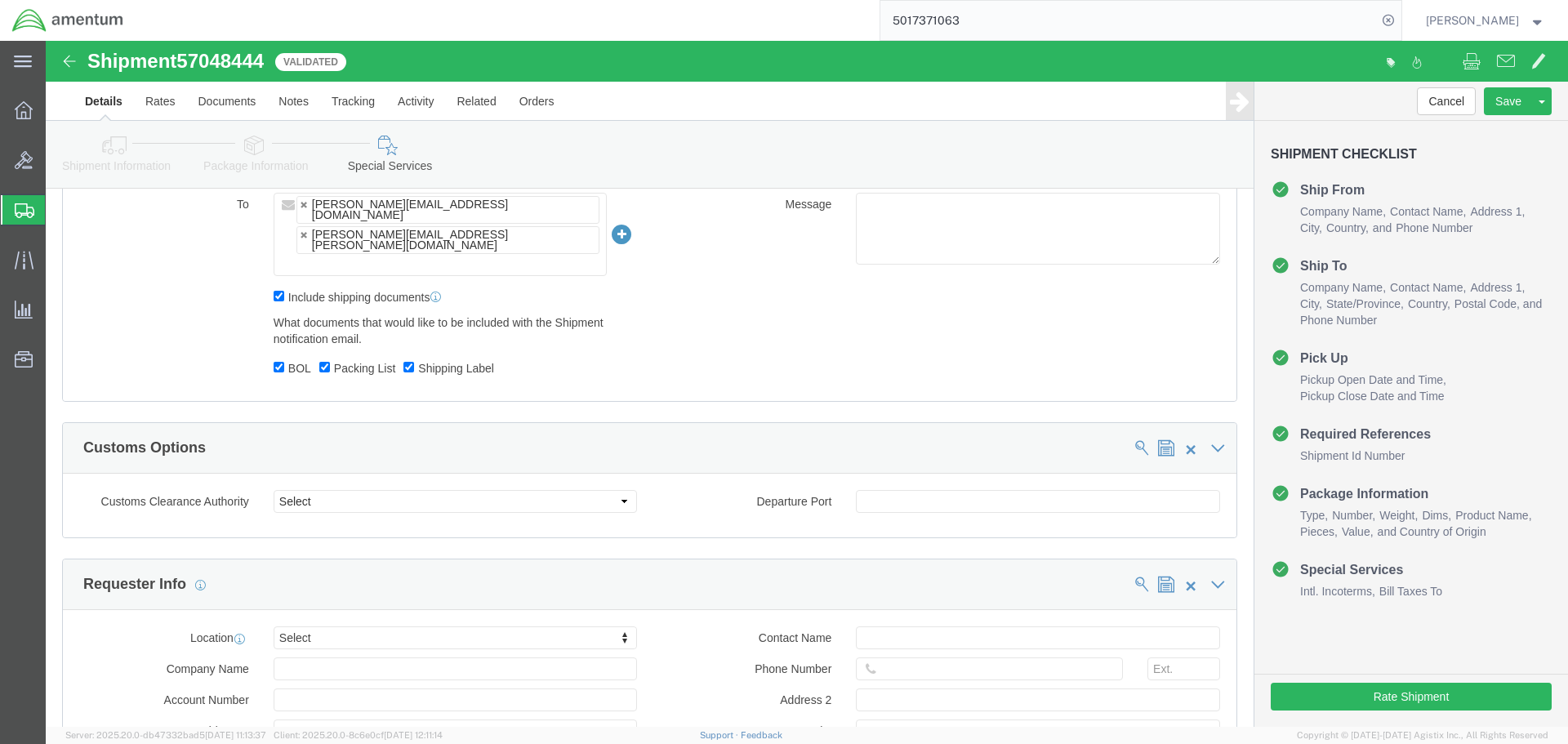
click label "BOL"
click input "BOL"
checkbox input "false"
click label "Packing List"
click input "Packing List"
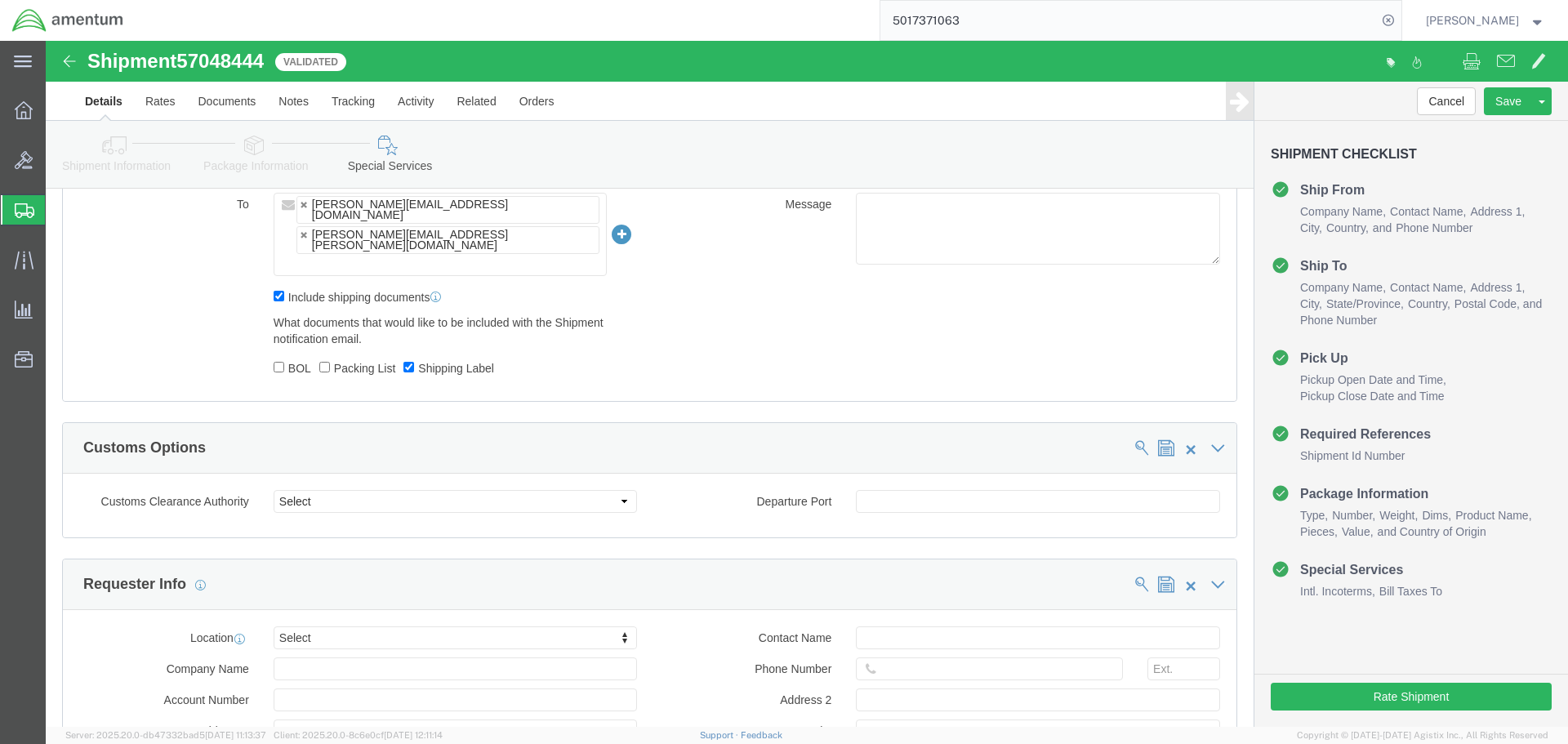
click label "Packing List"
click input "Packing List"
checkbox input "true"
click label "Shipping Label"
click input "Shipping Label"
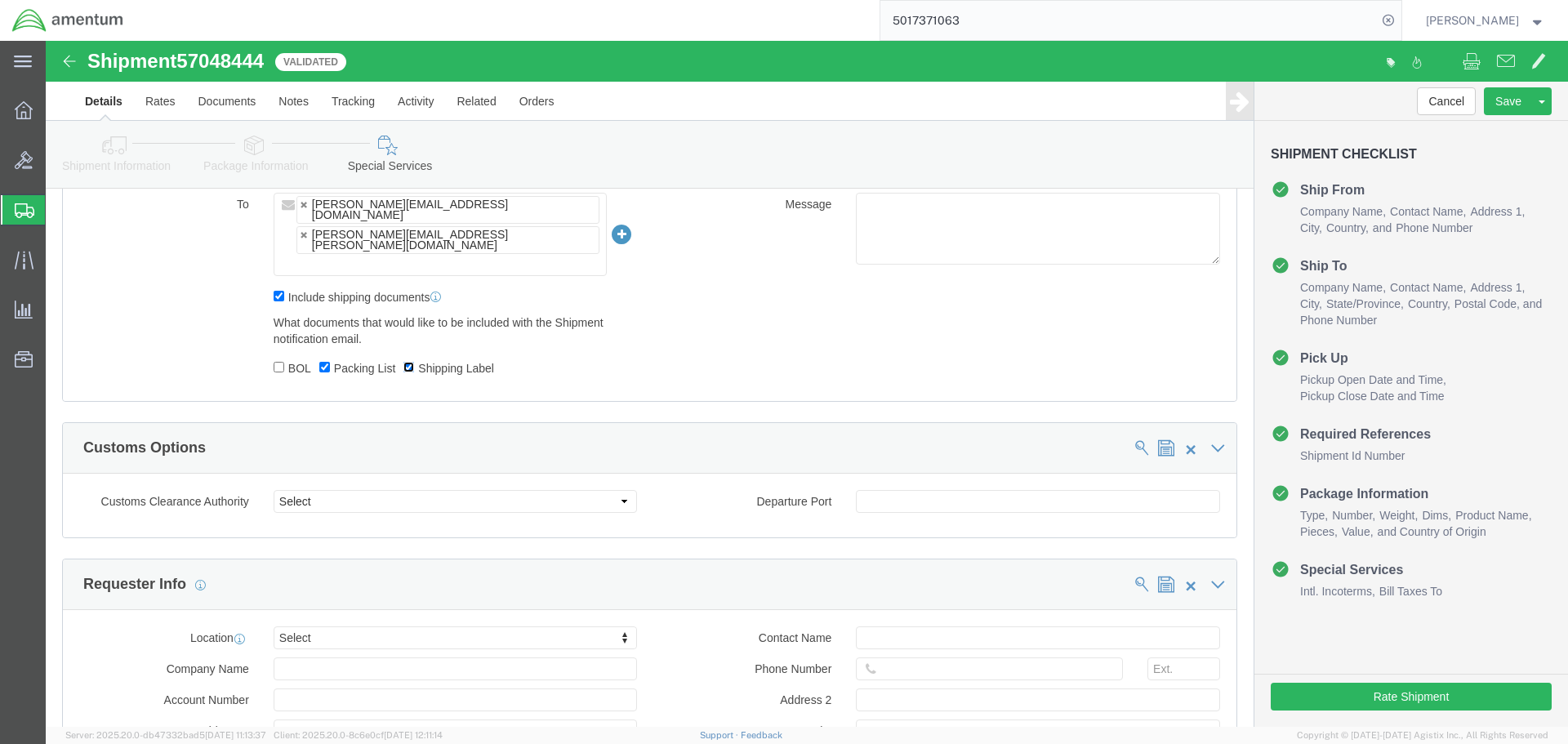
checkbox input "false"
click input "Packing List"
checkbox input "false"
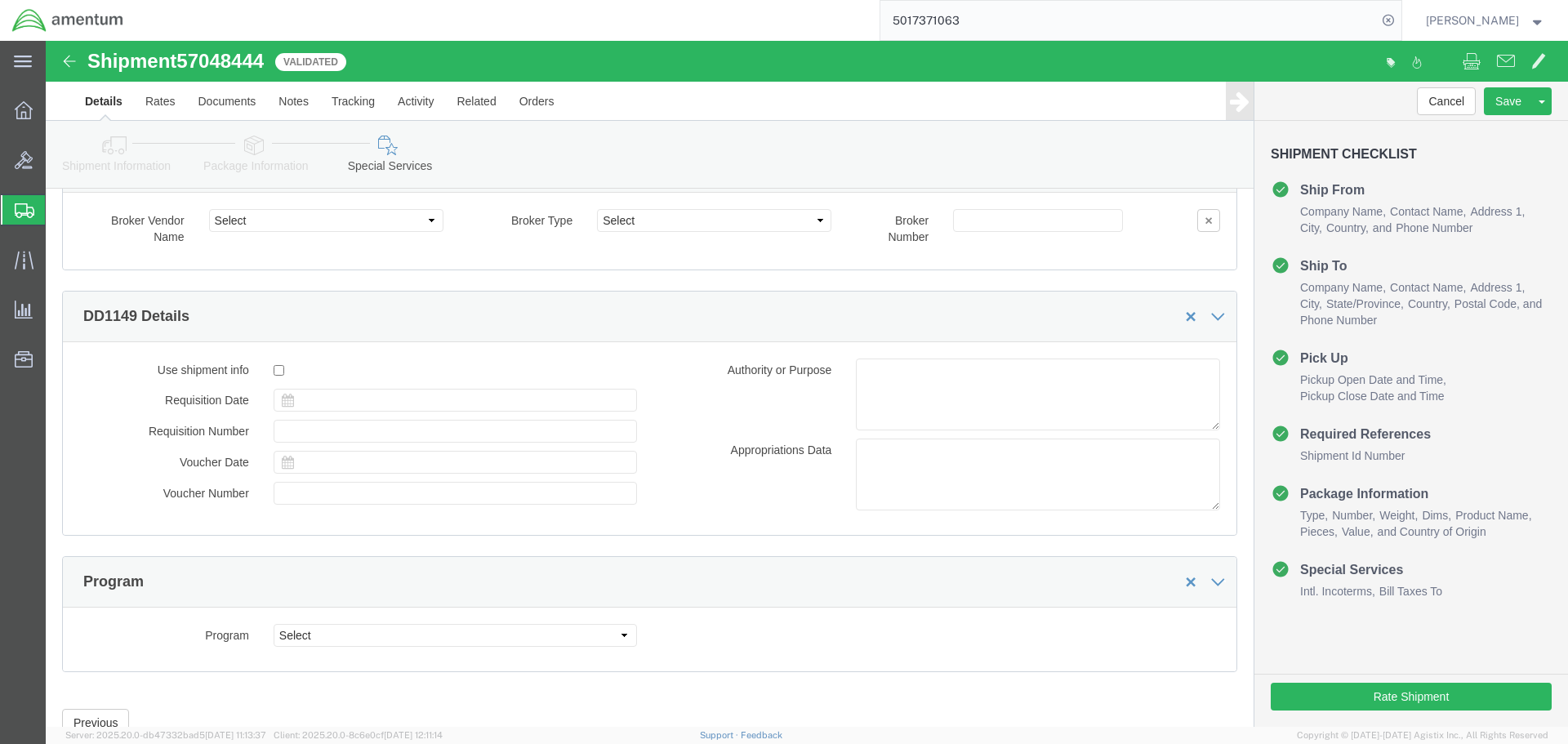
scroll to position [2412, 0]
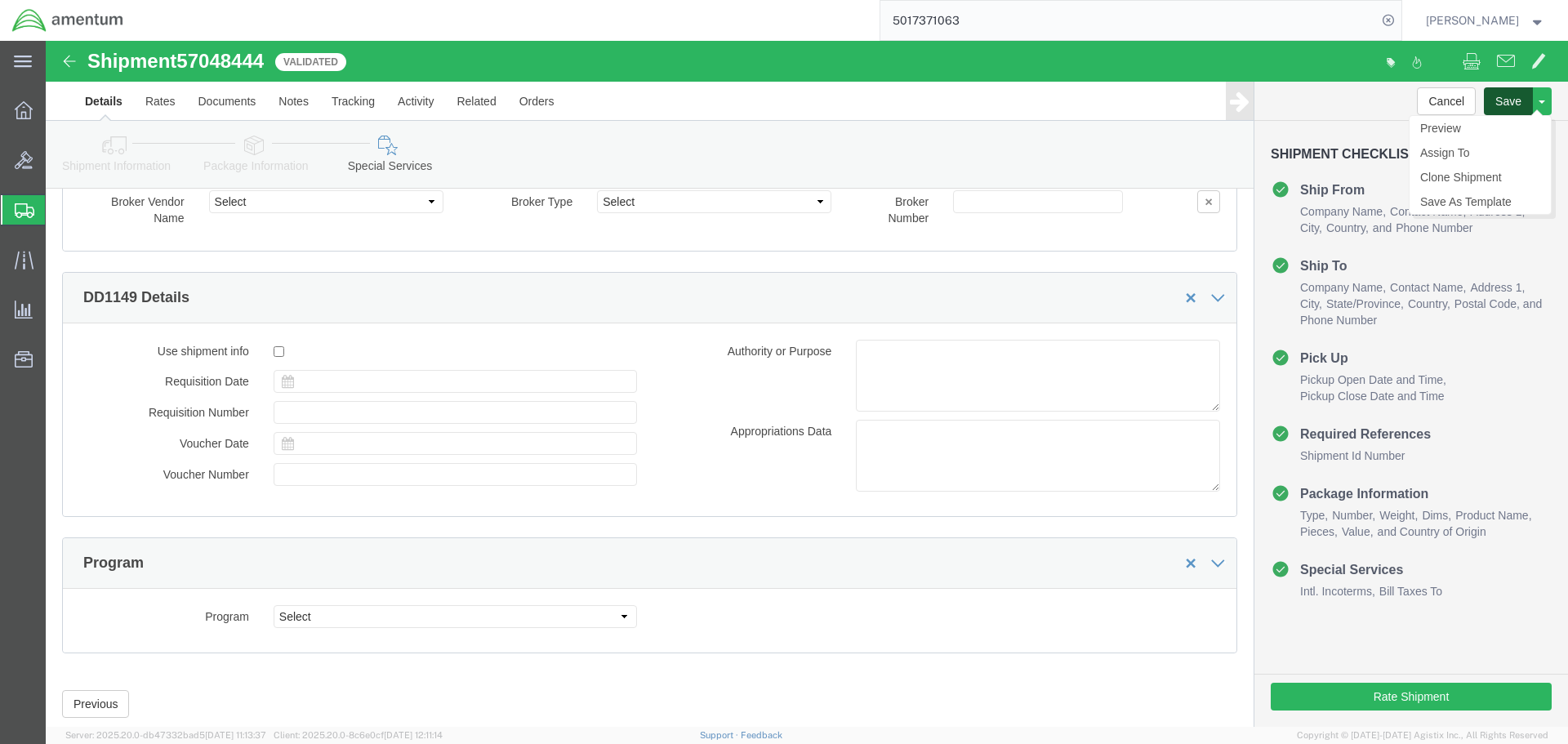
click button "Save"
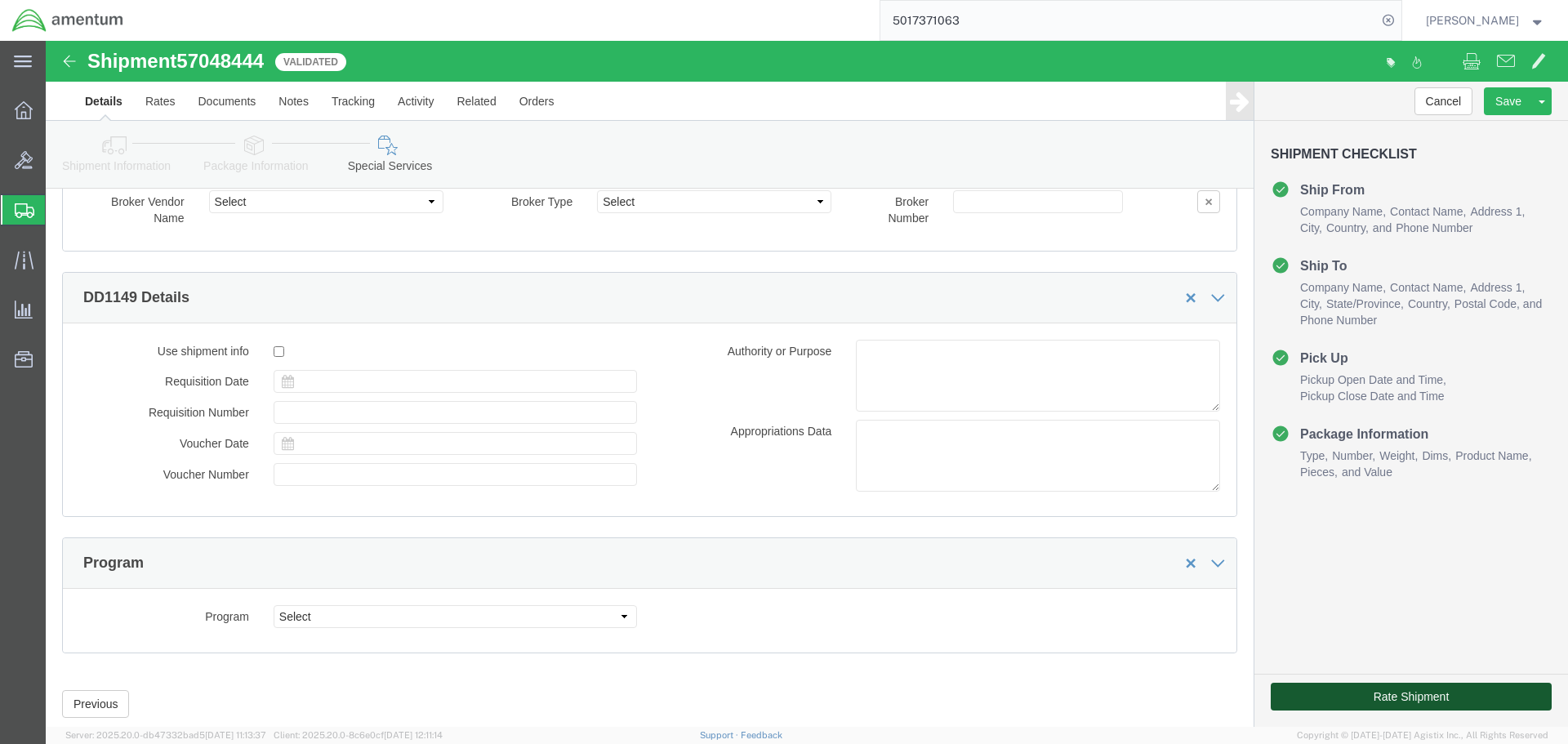
click button "Rate Shipment"
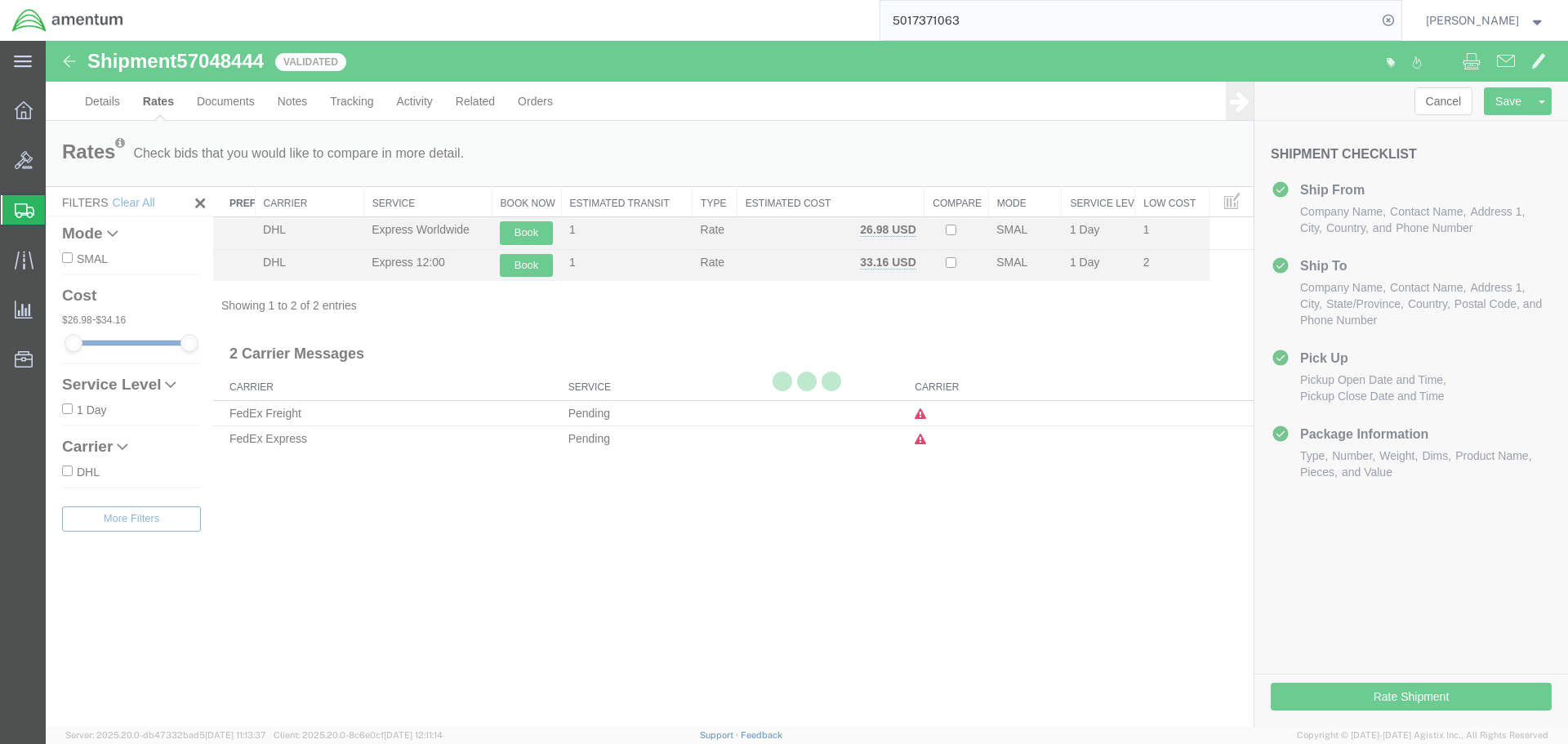
scroll to position [0, 0]
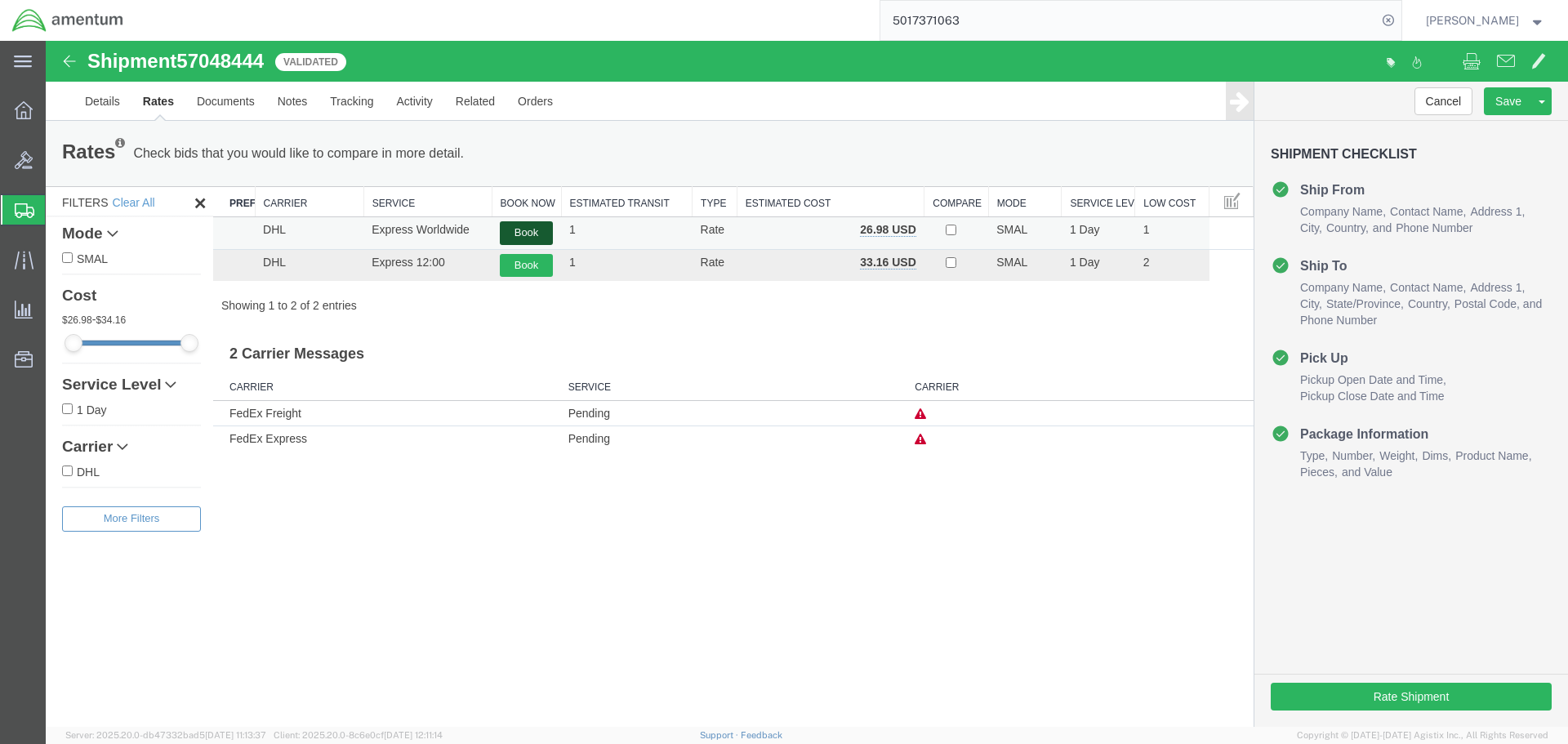
click at [512, 227] on button "Book" at bounding box center [526, 232] width 53 height 23
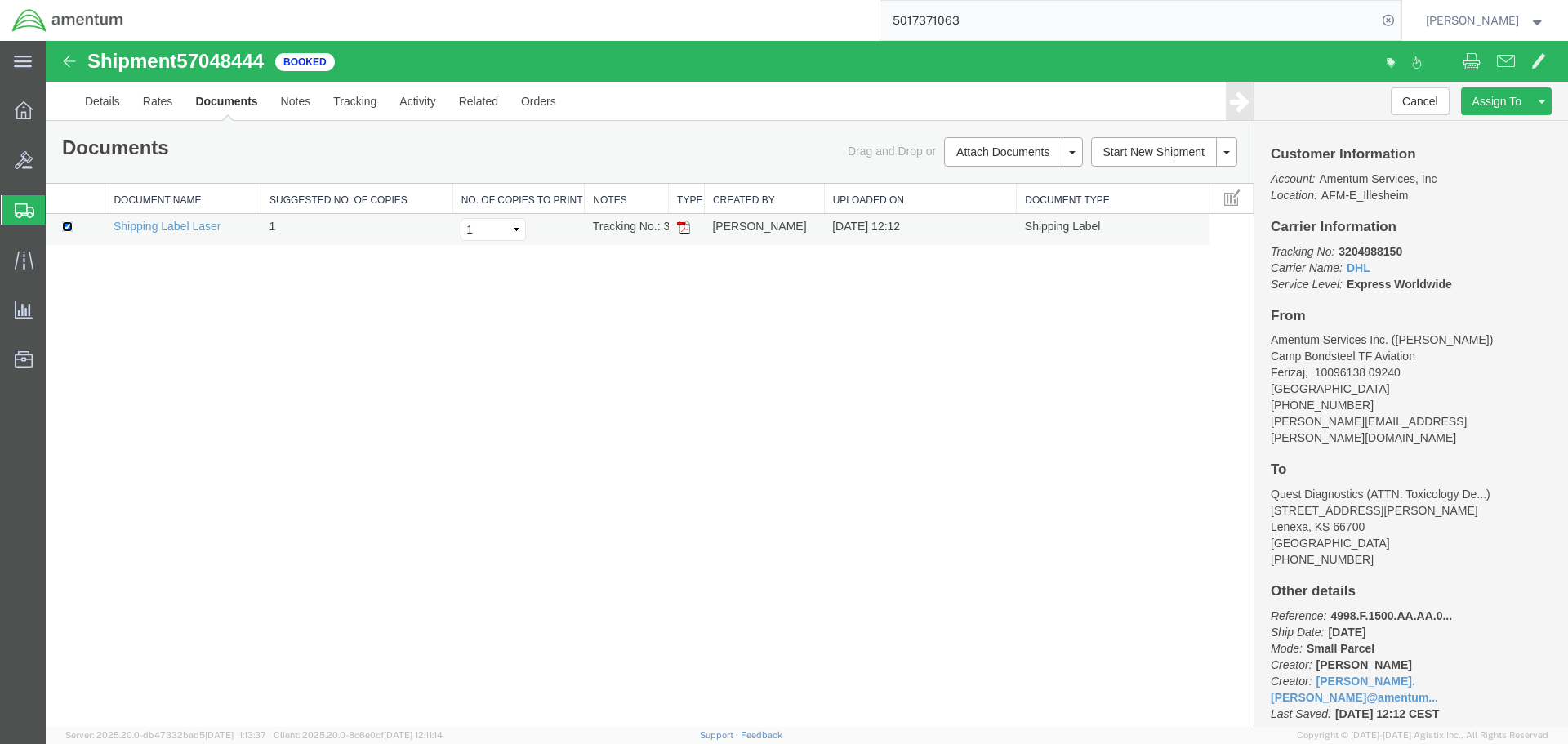
click at [70, 229] on input "checkbox" at bounding box center [67, 226] width 11 height 11
checkbox input "false"
click at [161, 112] on link "Rates" at bounding box center [158, 101] width 53 height 39
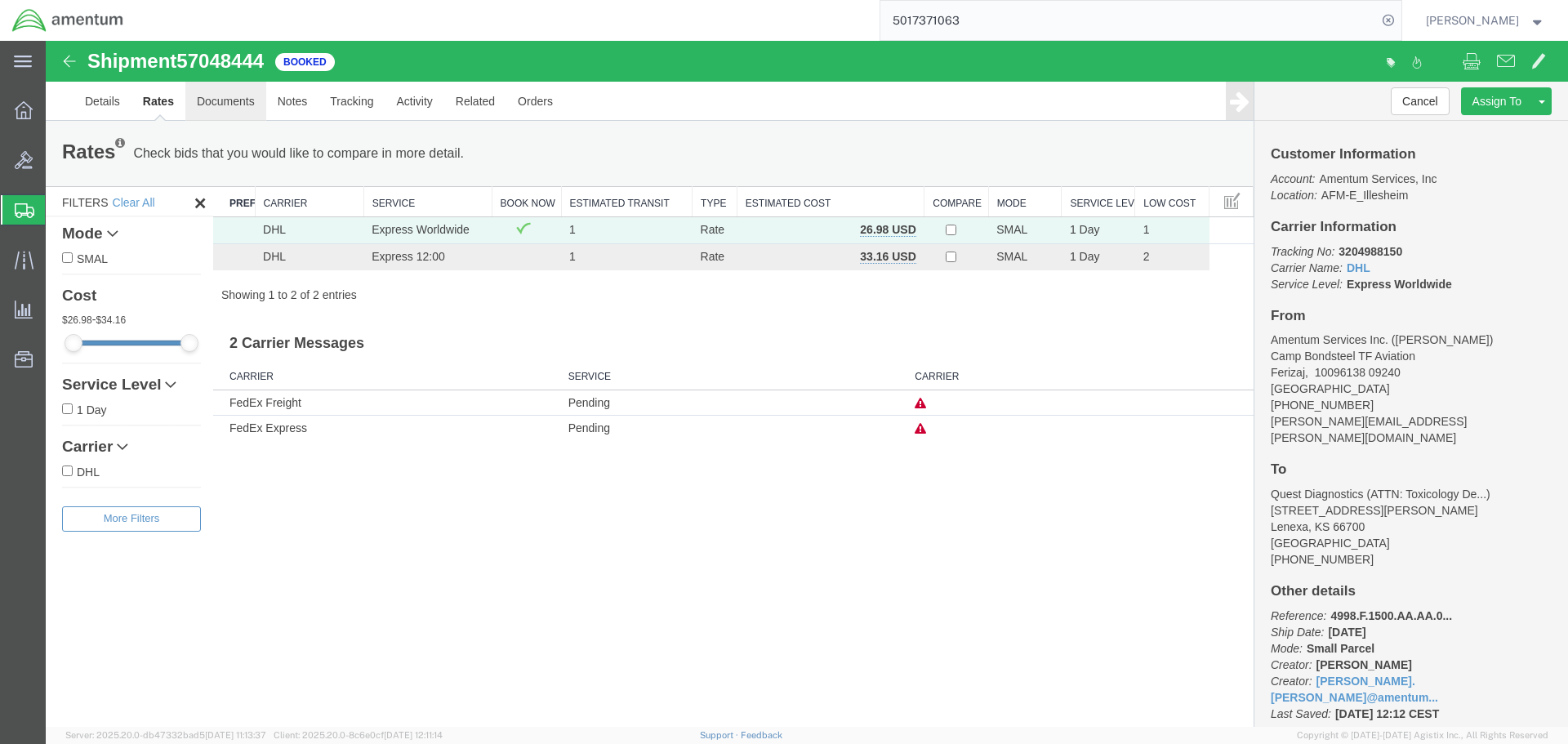
click at [225, 102] on link "Documents" at bounding box center [225, 101] width 80 height 39
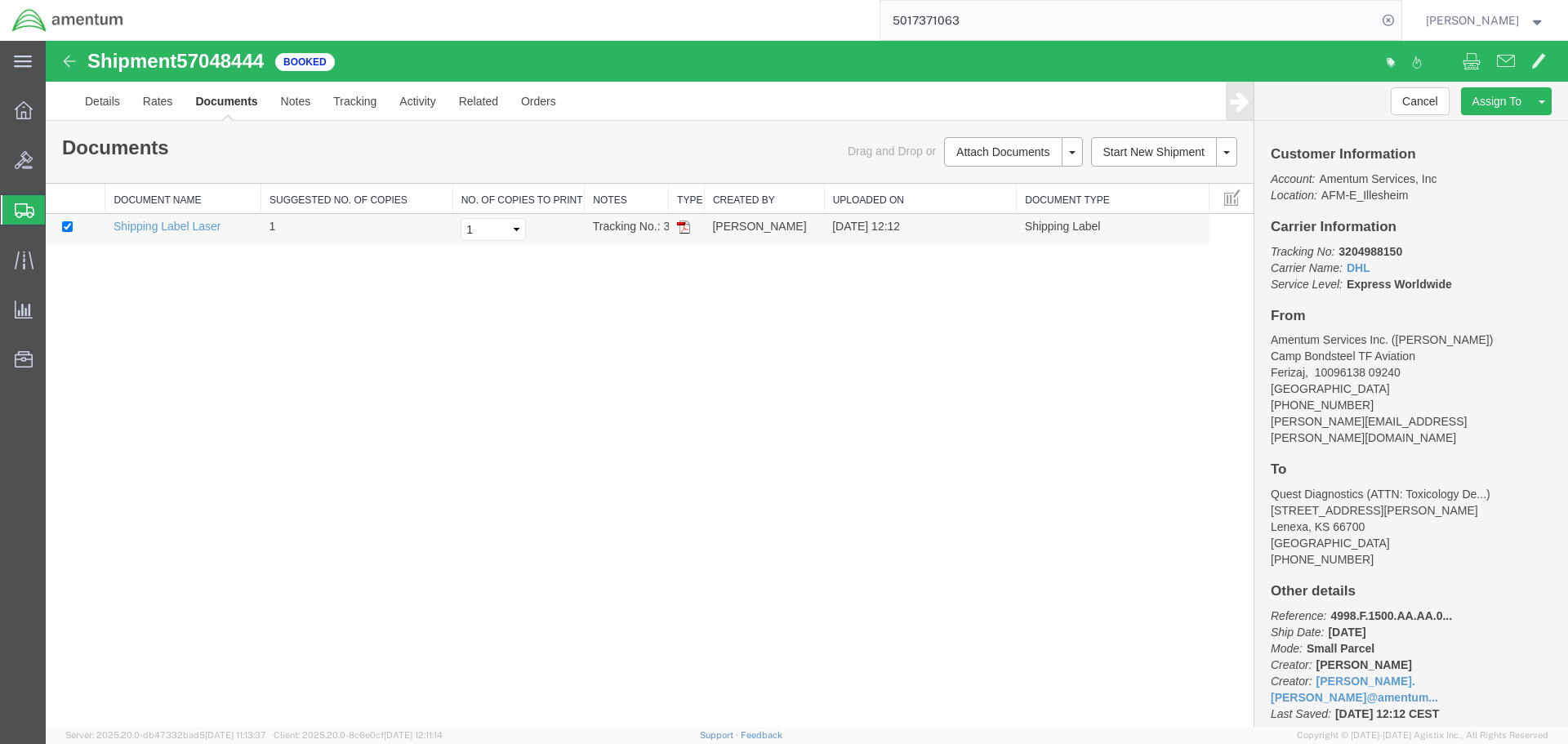
click at [59, 225] on td at bounding box center [76, 230] width 60 height 32
click at [69, 230] on input "checkbox" at bounding box center [67, 226] width 11 height 11
checkbox input "false"
click at [1067, 152] on button at bounding box center [1072, 152] width 21 height 29
drag, startPoint x: 1166, startPoint y: 348, endPoint x: 1162, endPoint y: 340, distance: 8.9
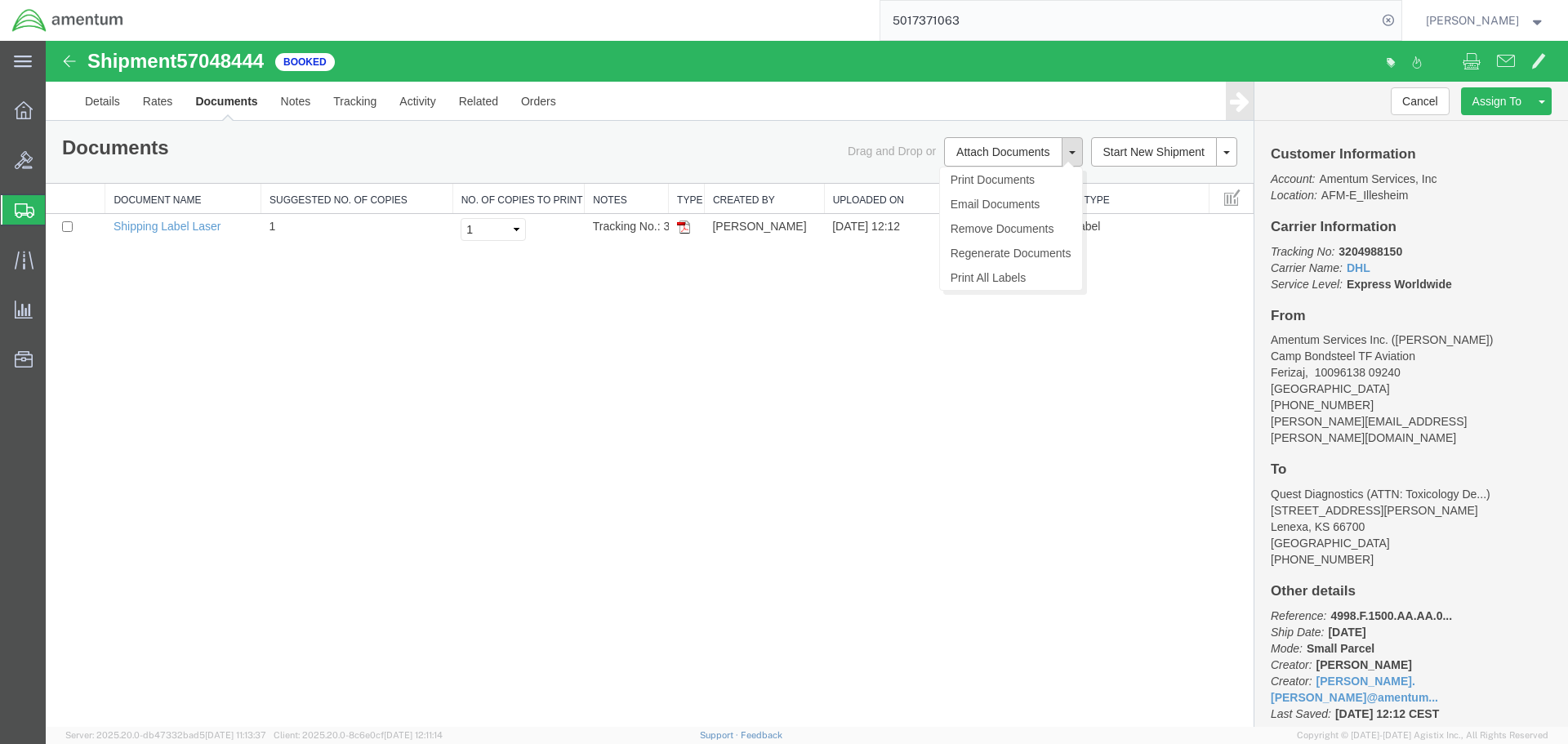
click at [1165, 348] on div "Shipment 57048444 1 of 1 Booked Details Rates Documents Notes Tracking Activity…" at bounding box center [806, 384] width 1522 height 686
click at [1247, 101] on icon at bounding box center [1239, 102] width 19 height 23
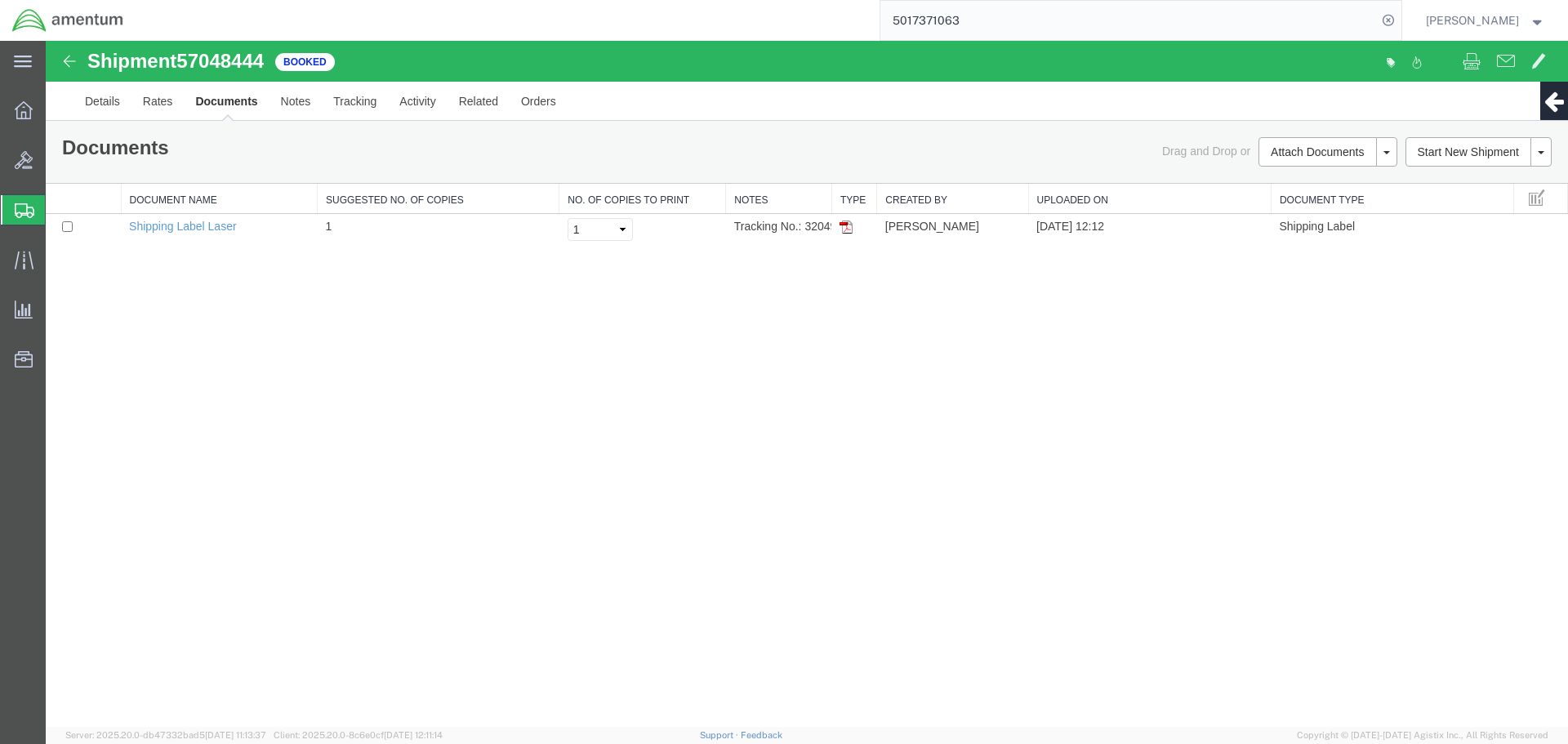
click at [1554, 95] on icon at bounding box center [1553, 102] width 19 height 23
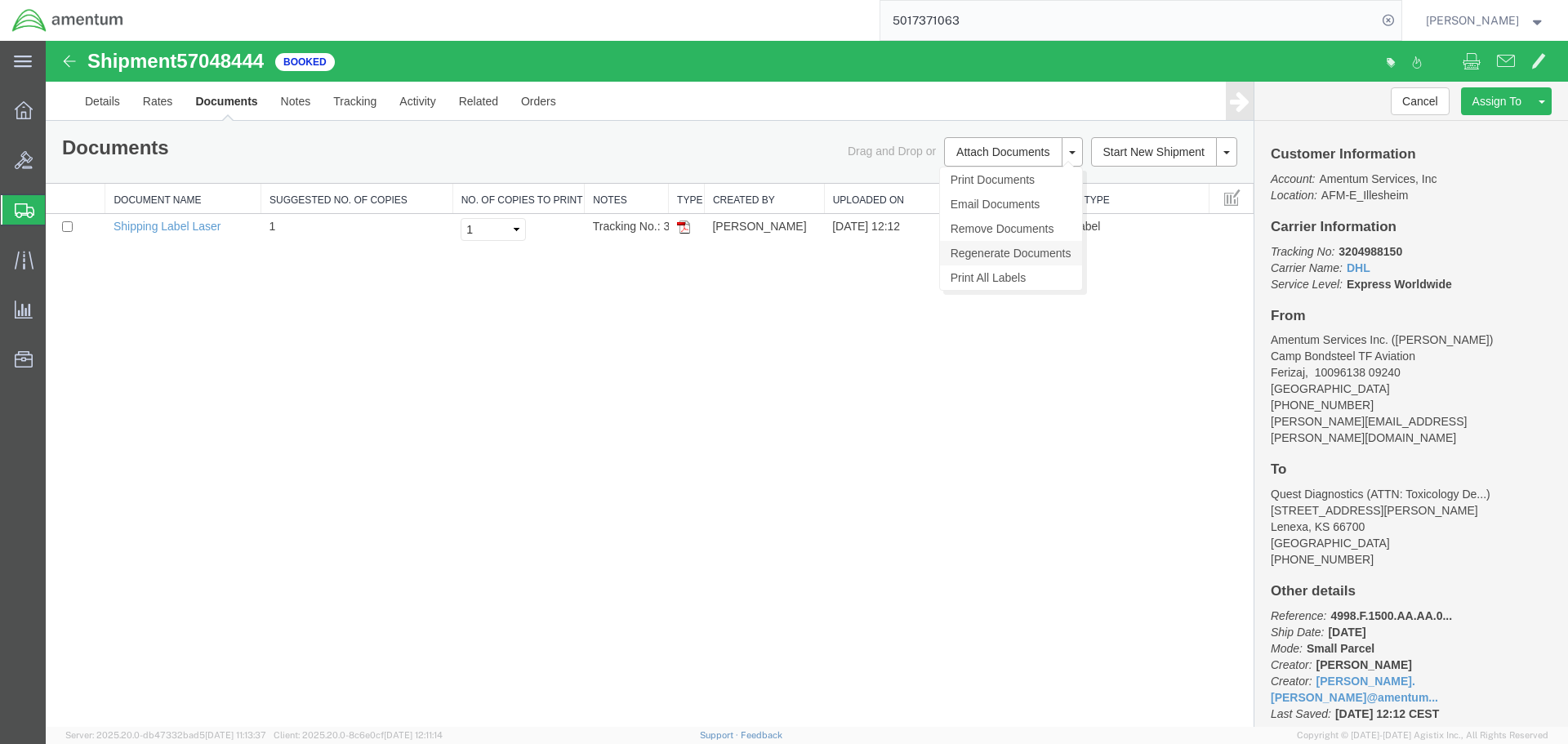
click at [1002, 252] on link "Regenerate Documents" at bounding box center [1011, 253] width 142 height 24
click at [117, 108] on link "Details" at bounding box center [103, 101] width 58 height 39
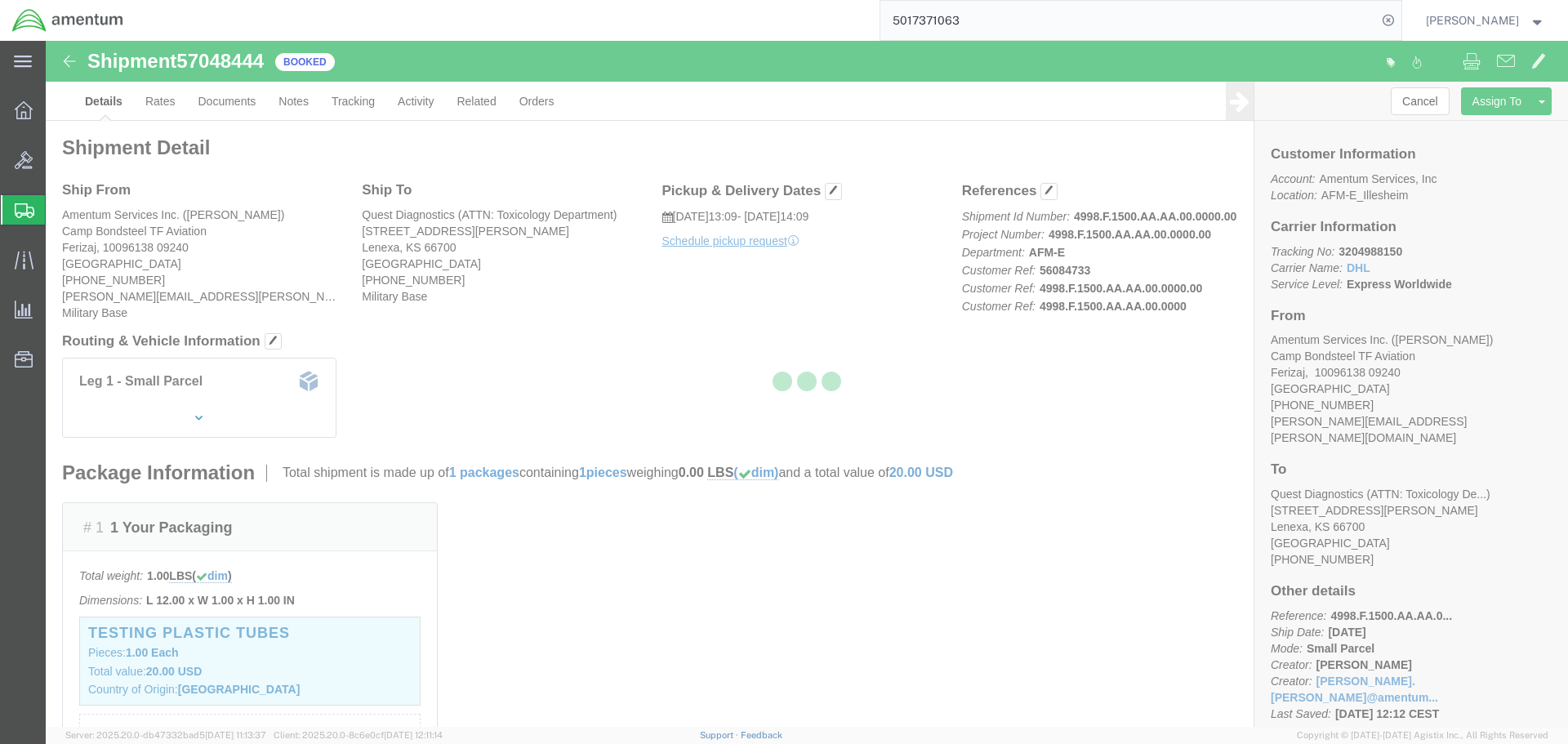
click at [240, 103] on div at bounding box center [806, 384] width 1522 height 686
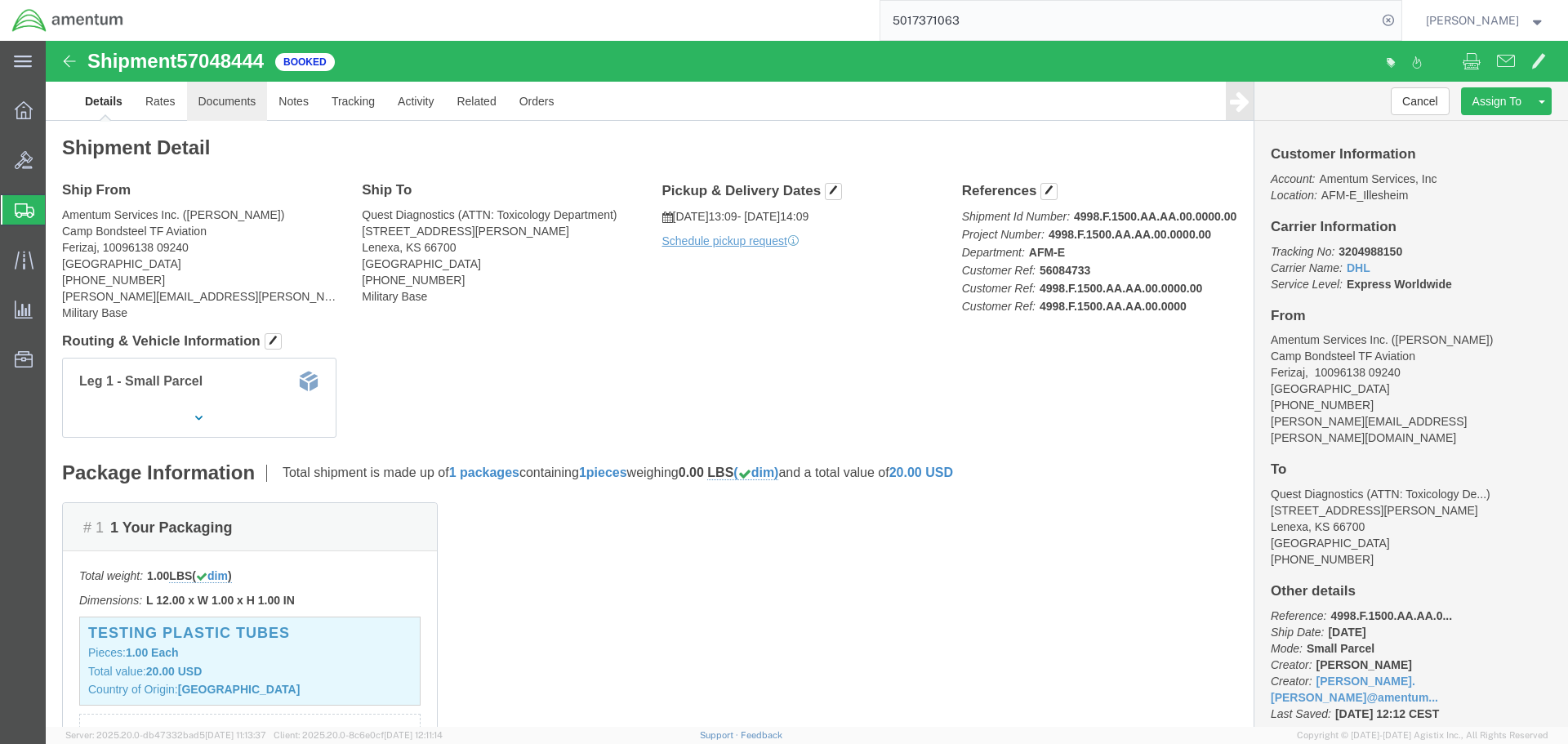
click link "Documents"
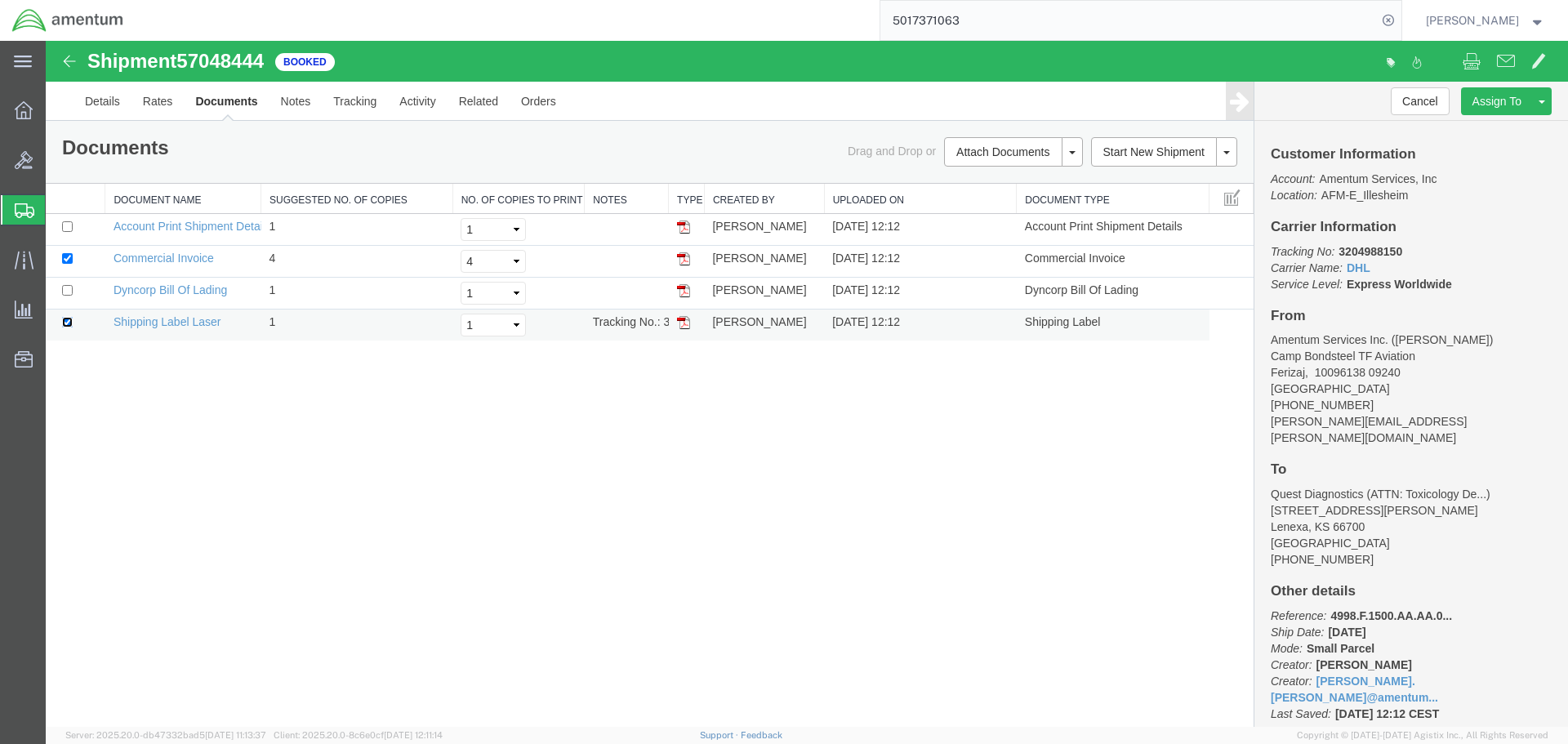
click at [67, 325] on input "checkbox" at bounding box center [67, 322] width 11 height 11
checkbox input "false"
click at [63, 257] on input "checkbox" at bounding box center [67, 258] width 11 height 11
checkbox input "false"
click at [1385, 248] on b "3204988150" at bounding box center [1370, 251] width 64 height 13
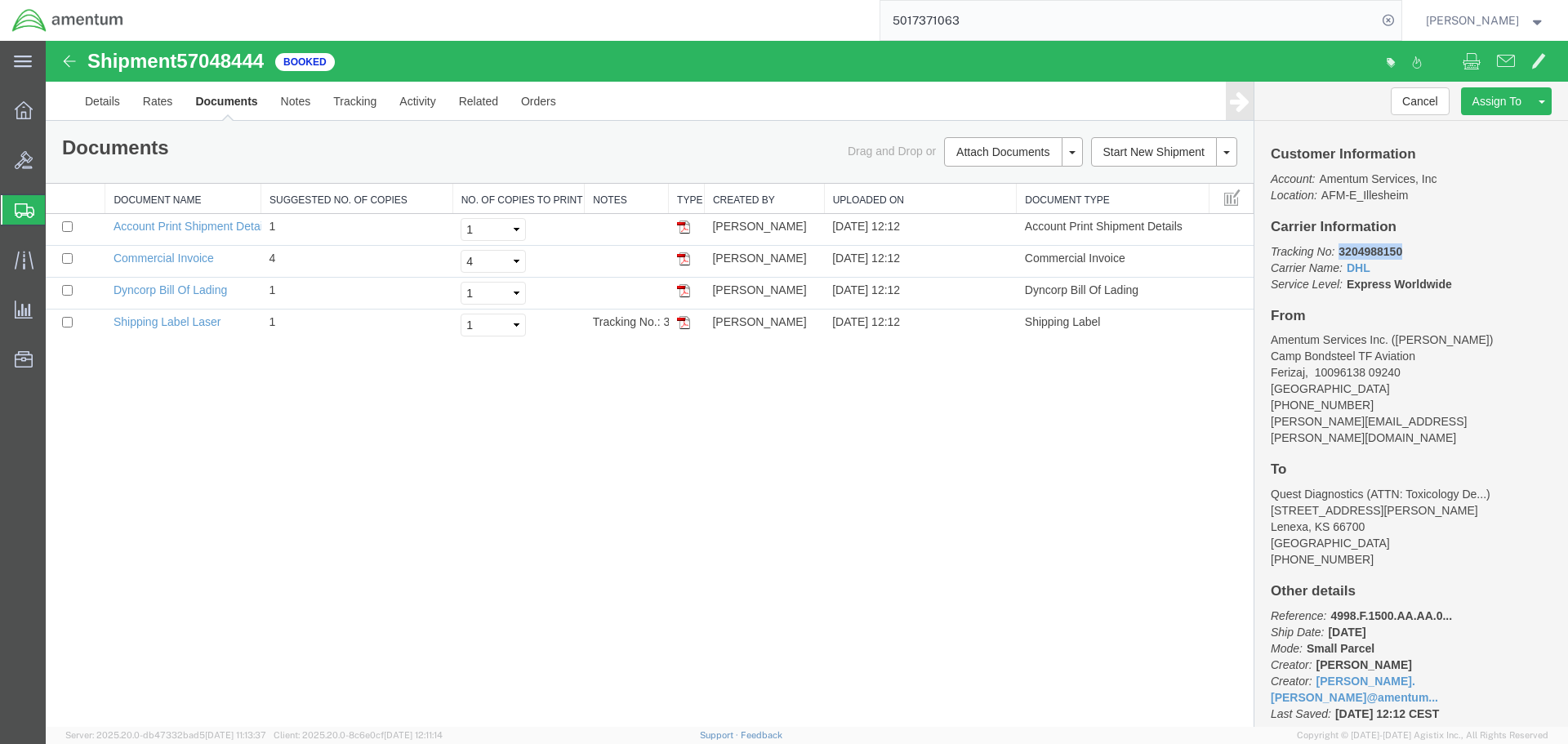
click at [1385, 248] on b "3204988150" at bounding box center [1370, 251] width 64 height 13
copy b "3204988150"
drag, startPoint x: 170, startPoint y: 256, endPoint x: 1487, endPoint y: 426, distance: 1327.9
click at [170, 256] on link "Commercial Invoice" at bounding box center [164, 258] width 101 height 13
click at [165, 286] on link "Dyncorp Bill Of Lading" at bounding box center [170, 289] width 113 height 13
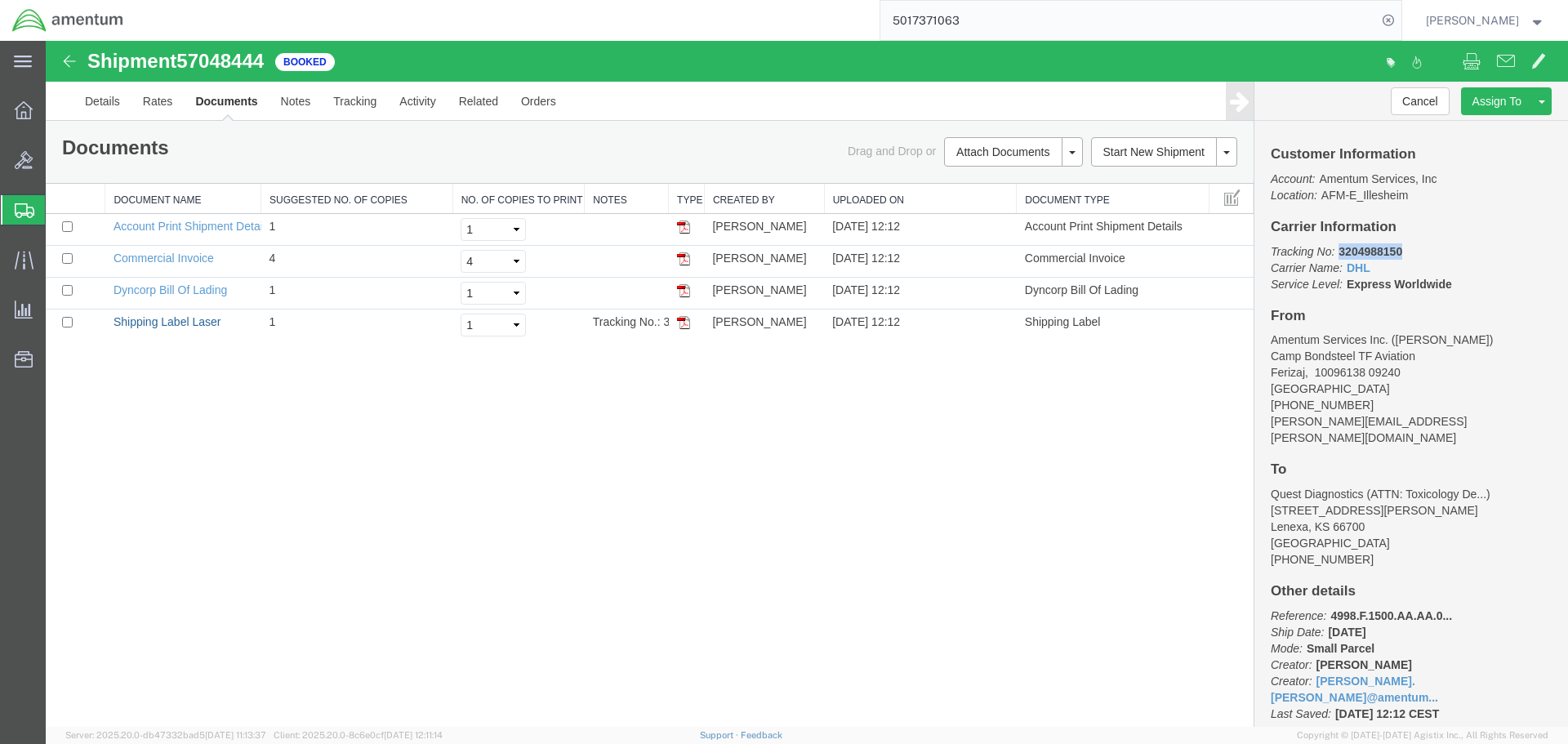
click at [155, 315] on link "Shipping Label Laser" at bounding box center [167, 321] width 108 height 13
click at [146, 108] on link "Rates" at bounding box center [158, 101] width 53 height 39
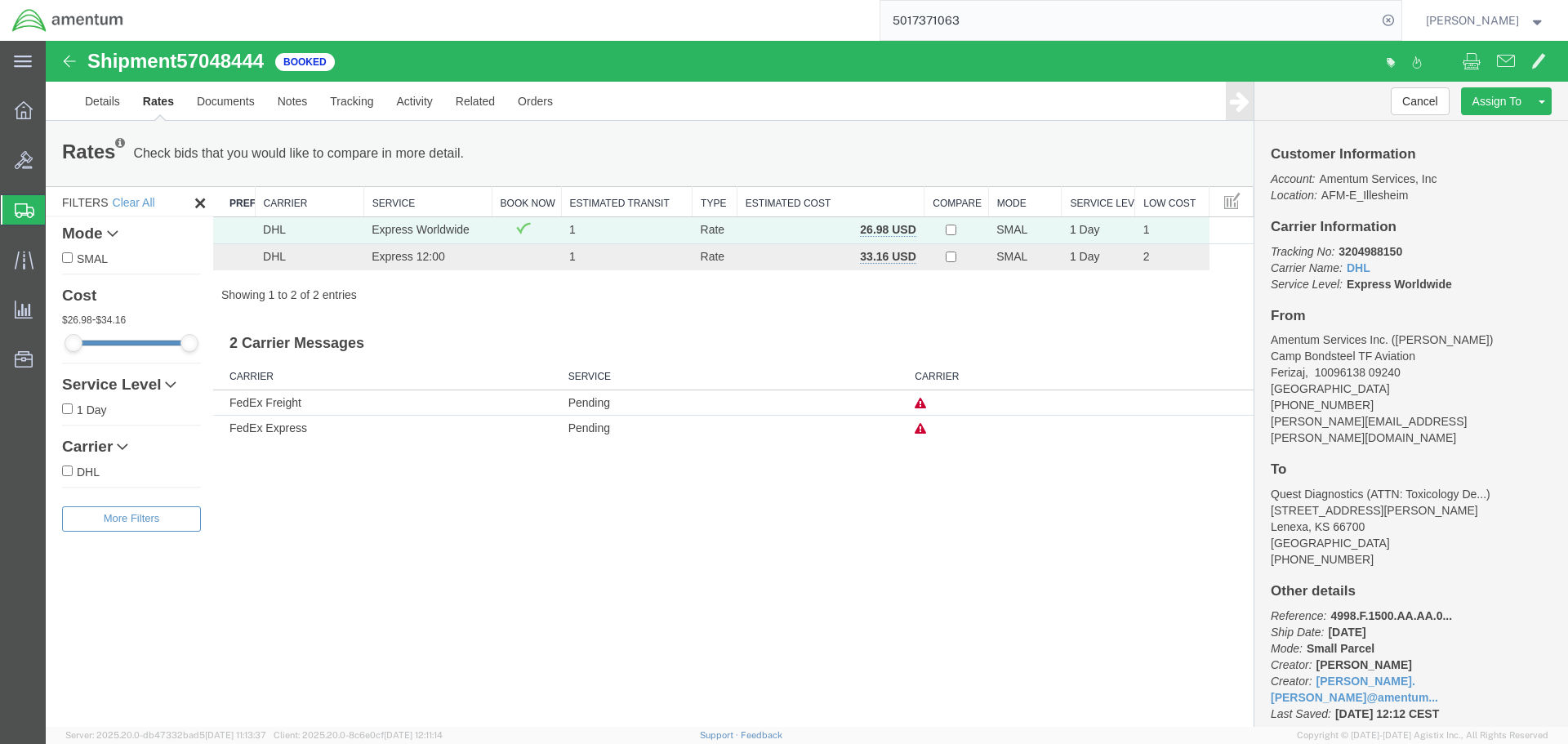
click at [243, 66] on span "57048444" at bounding box center [220, 60] width 87 height 22
copy span "57048444"
